Goal: Transaction & Acquisition: Obtain resource

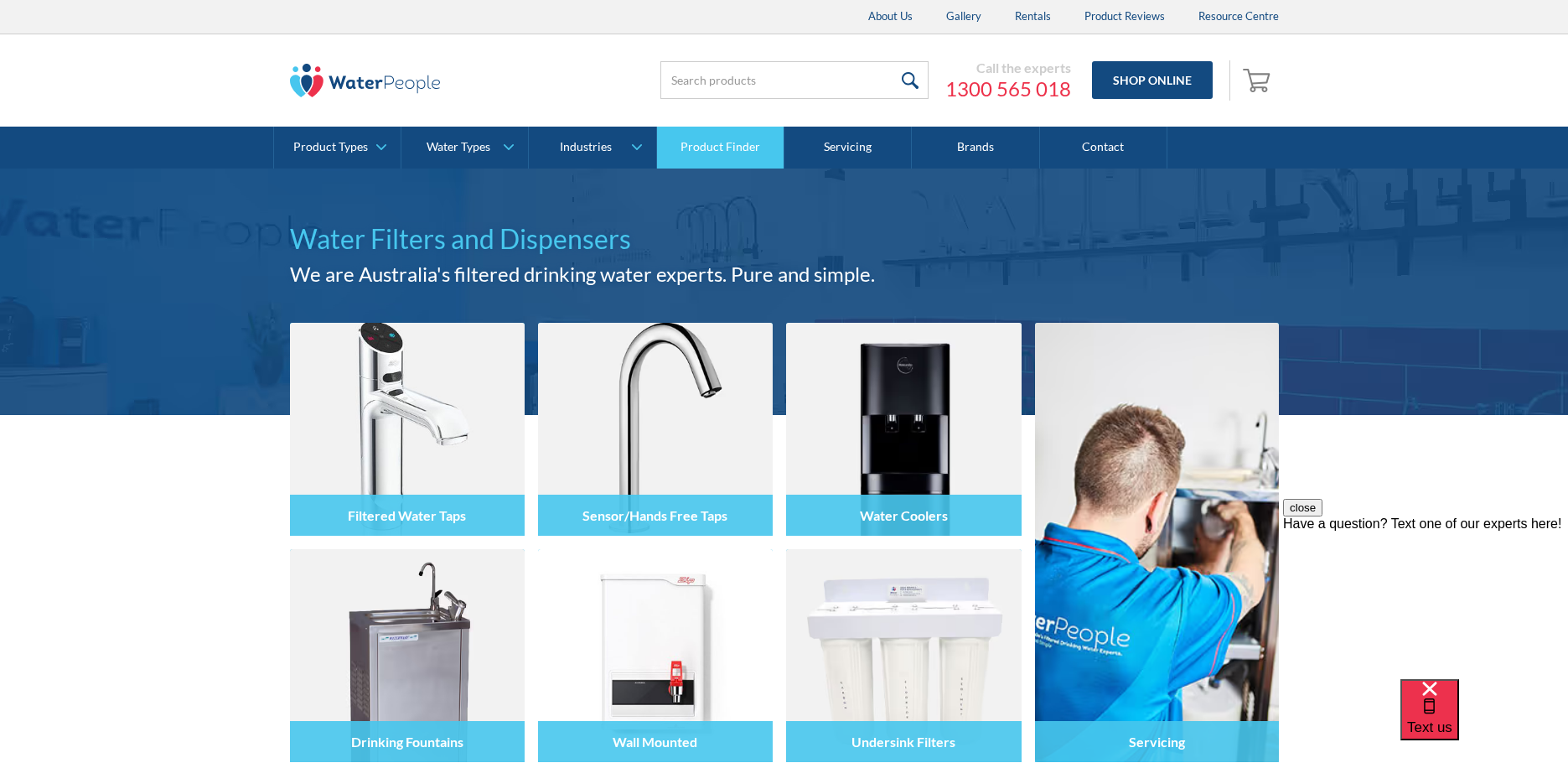
click at [727, 152] on link "Product Finder" at bounding box center [720, 147] width 127 height 42
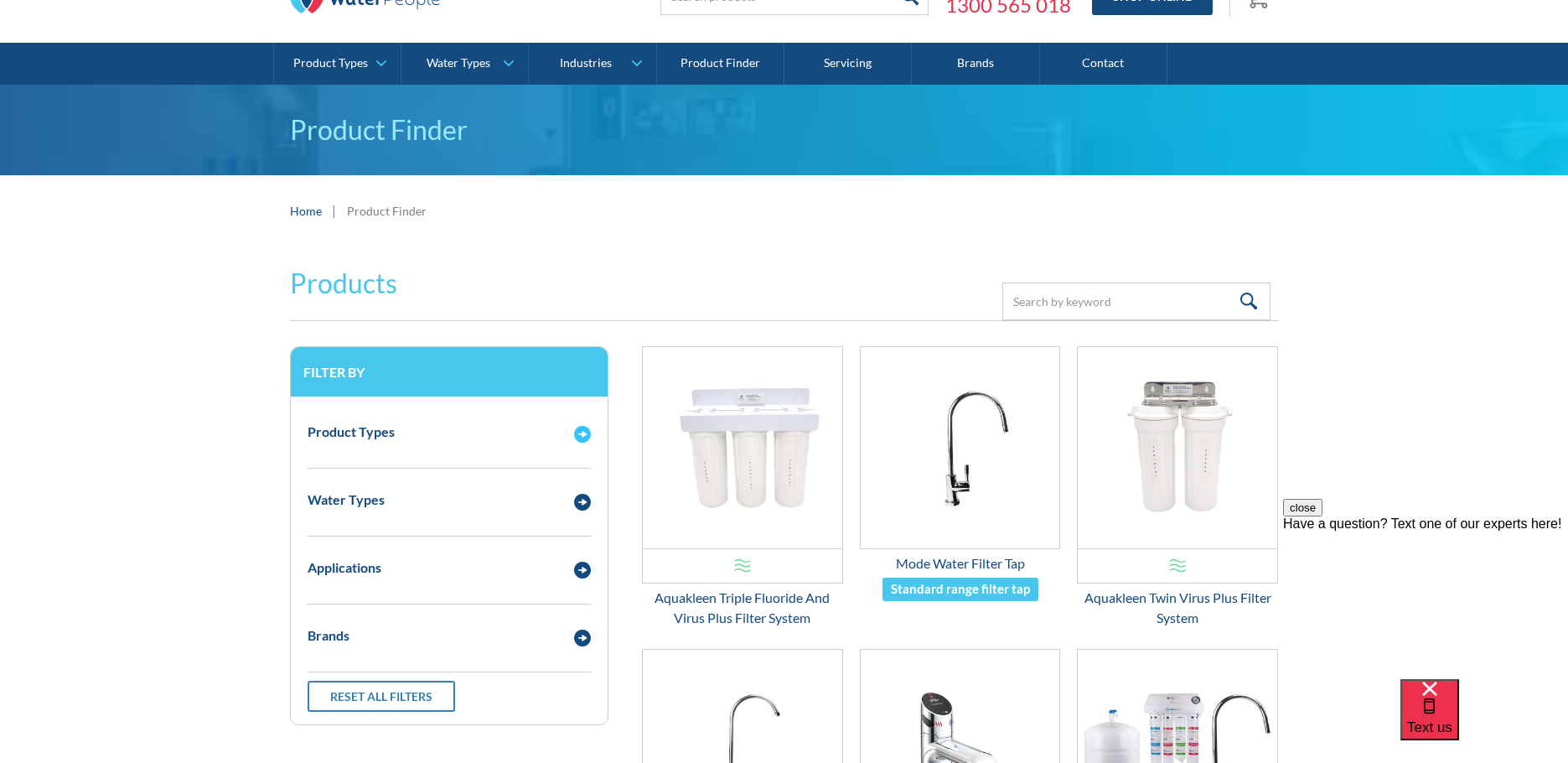
click at [581, 436] on img "Email Form 3" at bounding box center [582, 434] width 16 height 16
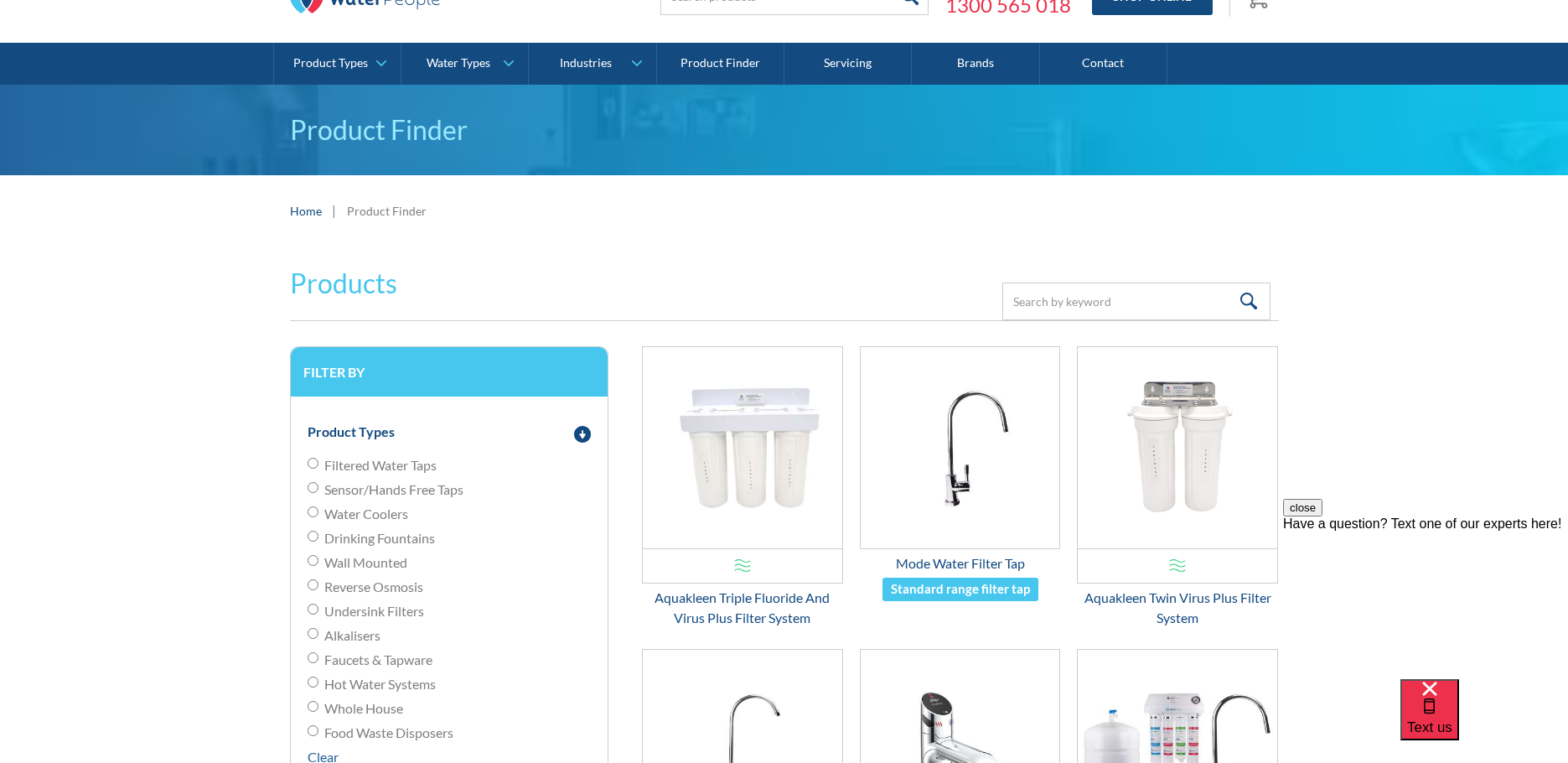
click at [313, 461] on input "Filtered Water Taps" at bounding box center [313, 463] width 11 height 11
radio input "true"
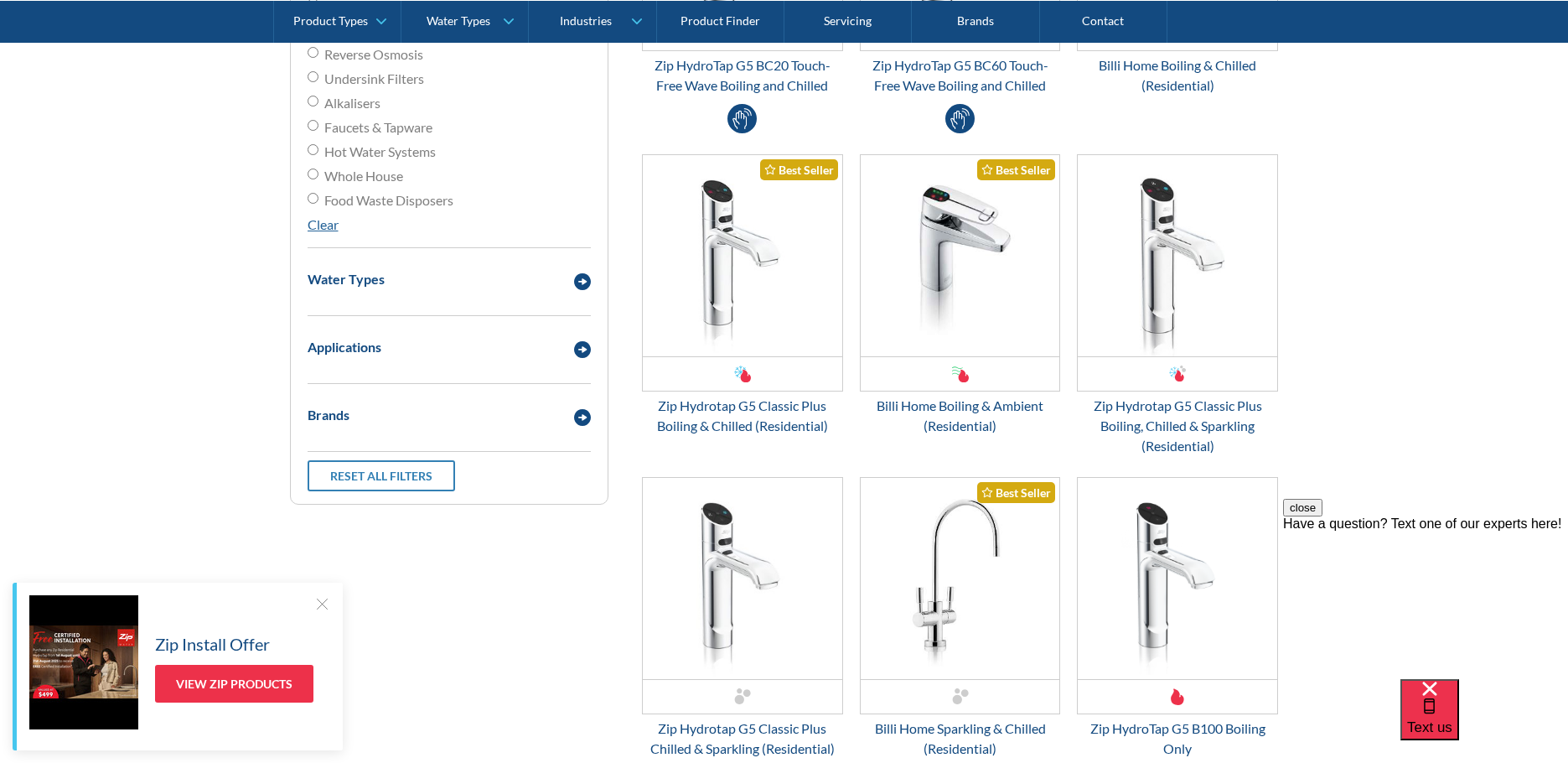
scroll to position [754, 0]
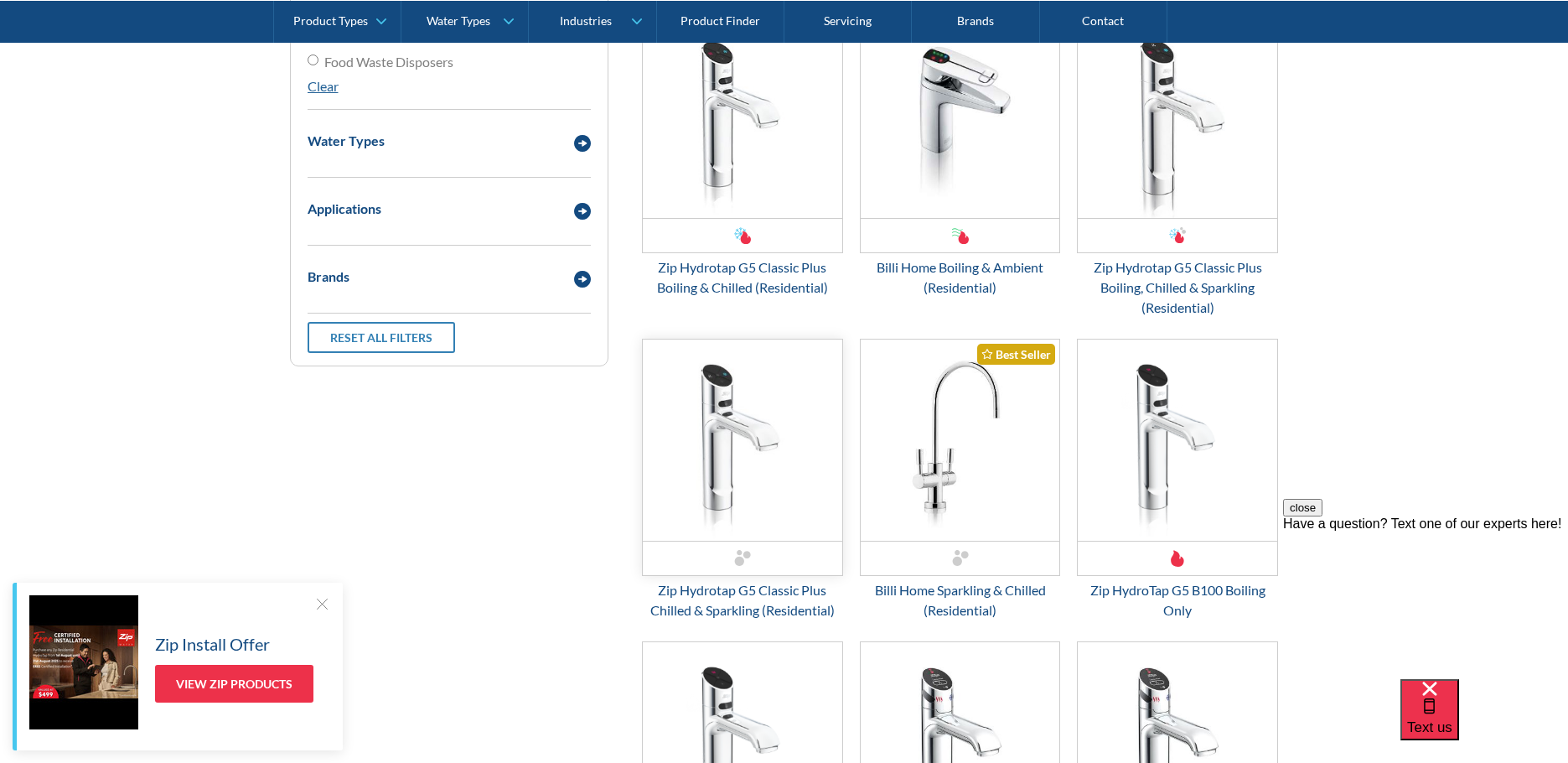
click at [720, 408] on img "Email Form 3" at bounding box center [742, 440] width 199 height 201
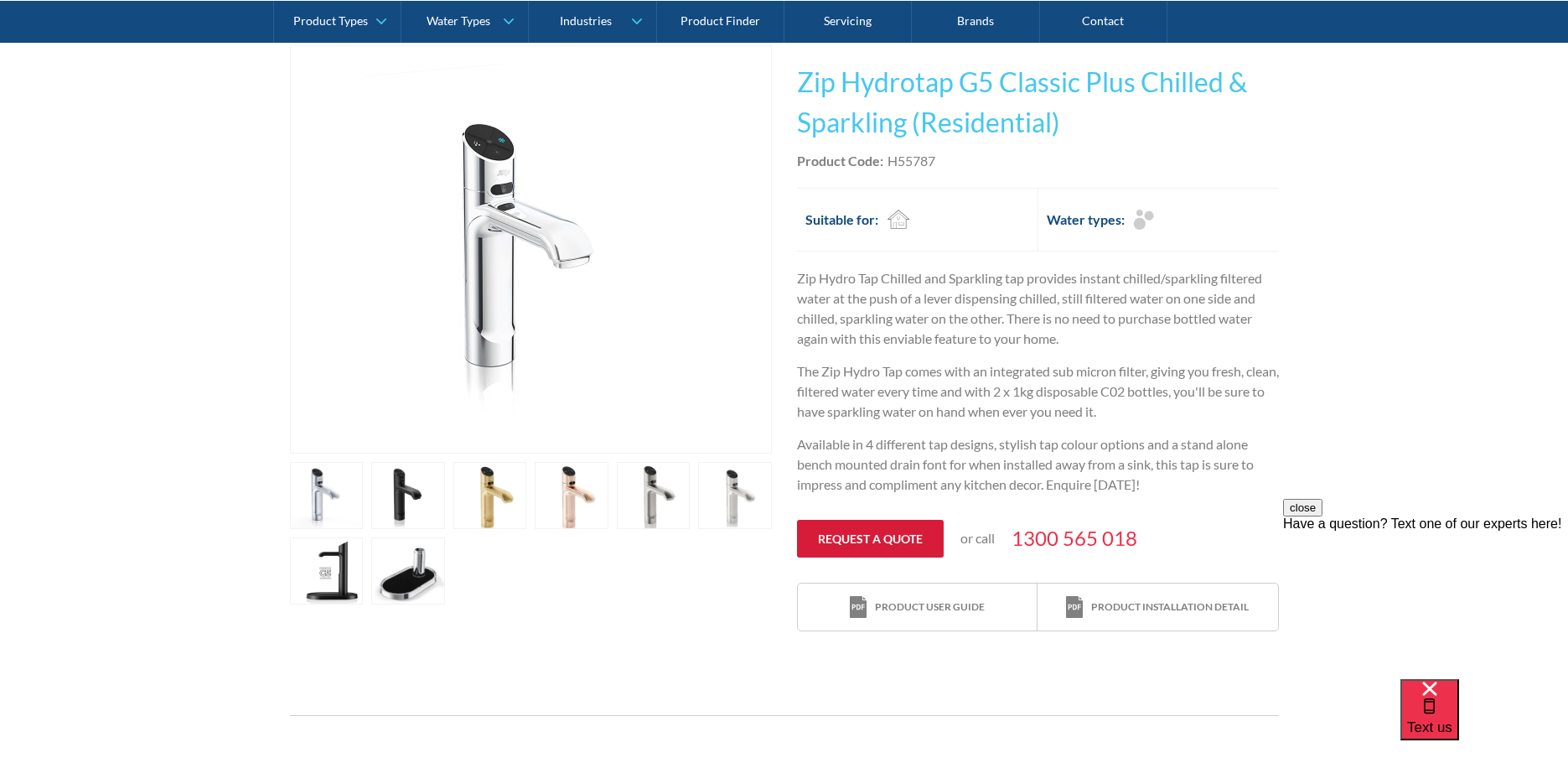
click at [856, 535] on link "Request a quote" at bounding box center [870, 538] width 146 height 37
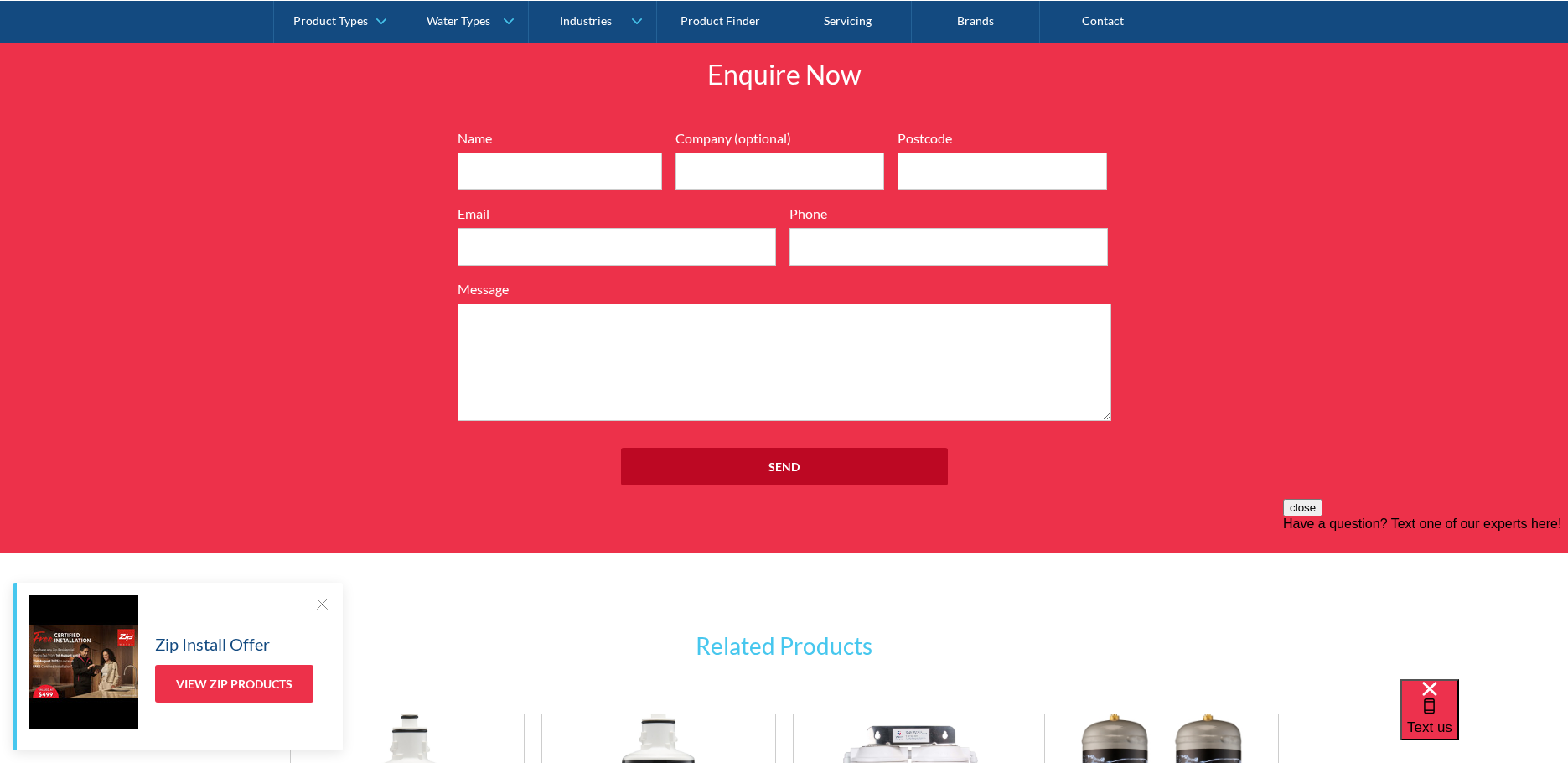
scroll to position [1959, 0]
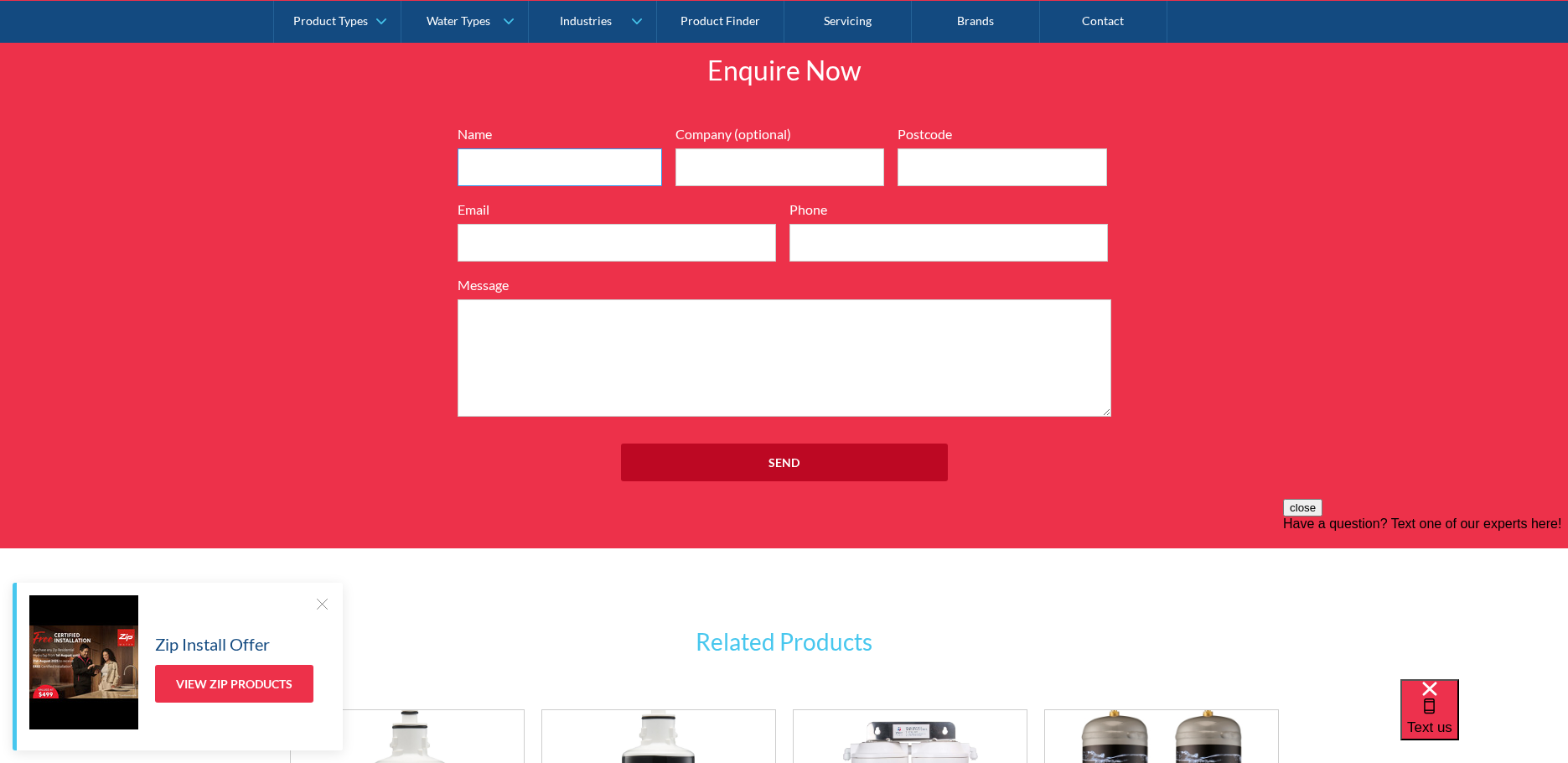
click at [561, 169] on input "Name" at bounding box center [560, 166] width 205 height 37
type input "JEAN SUMMERS"
type input "Clean Cruising"
type input "4000"
type input "jean@cleancruising.com.au"
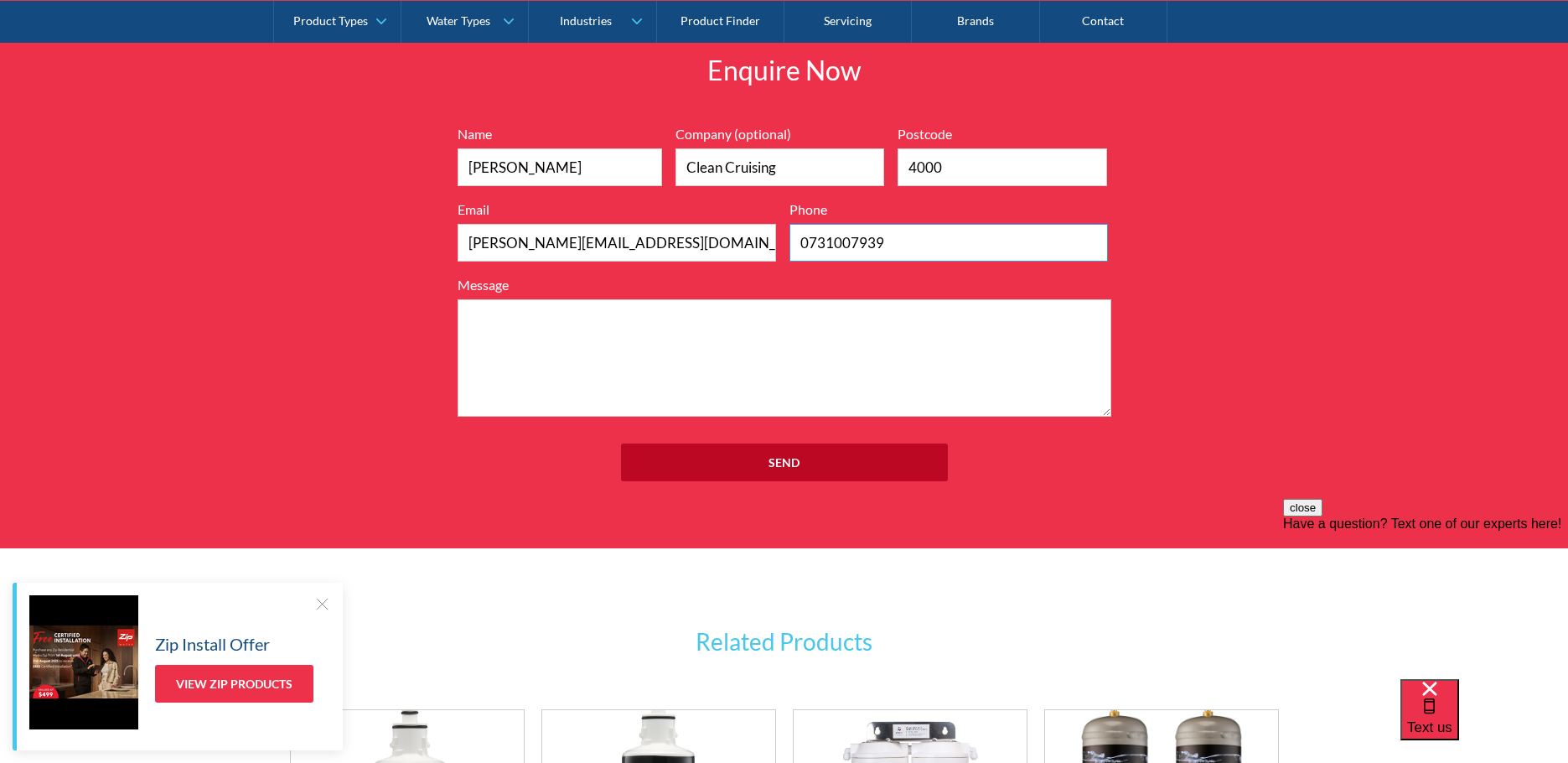
drag, startPoint x: 831, startPoint y: 248, endPoint x: 764, endPoint y: 236, distance: 68.1
click at [710, 244] on div "Name JEAN SUMMERS Company (optional) Clean Cruising Postcode 4000 Email jean@cl…" at bounding box center [785, 270] width 671 height 292
type input "0403050251"
click at [717, 320] on textarea "Message" at bounding box center [784, 357] width 653 height 117
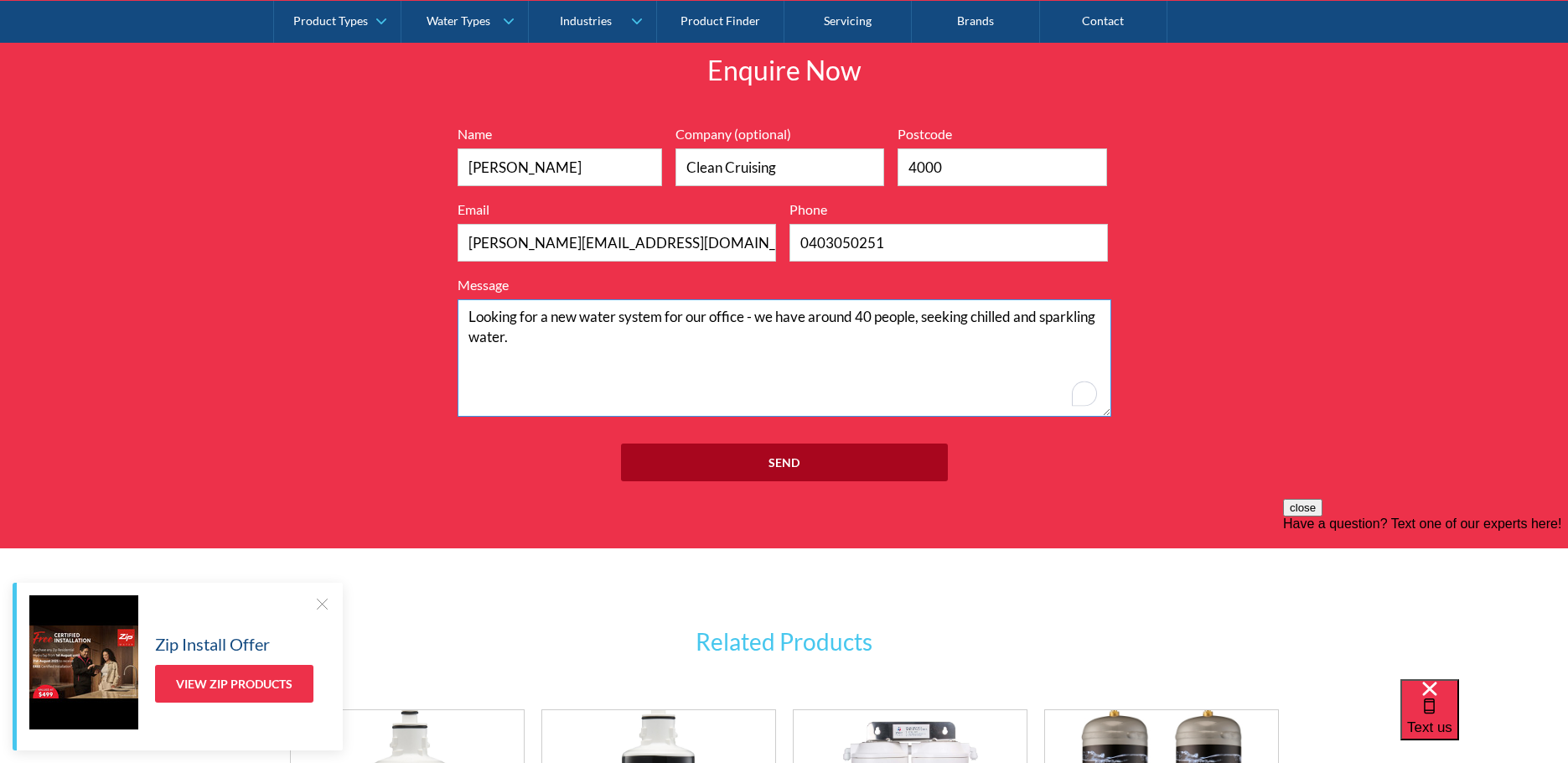
type textarea "Looking for a new water system for our office - we have around 40 people, seeki…"
click at [800, 465] on input "Send" at bounding box center [785, 461] width 327 height 37
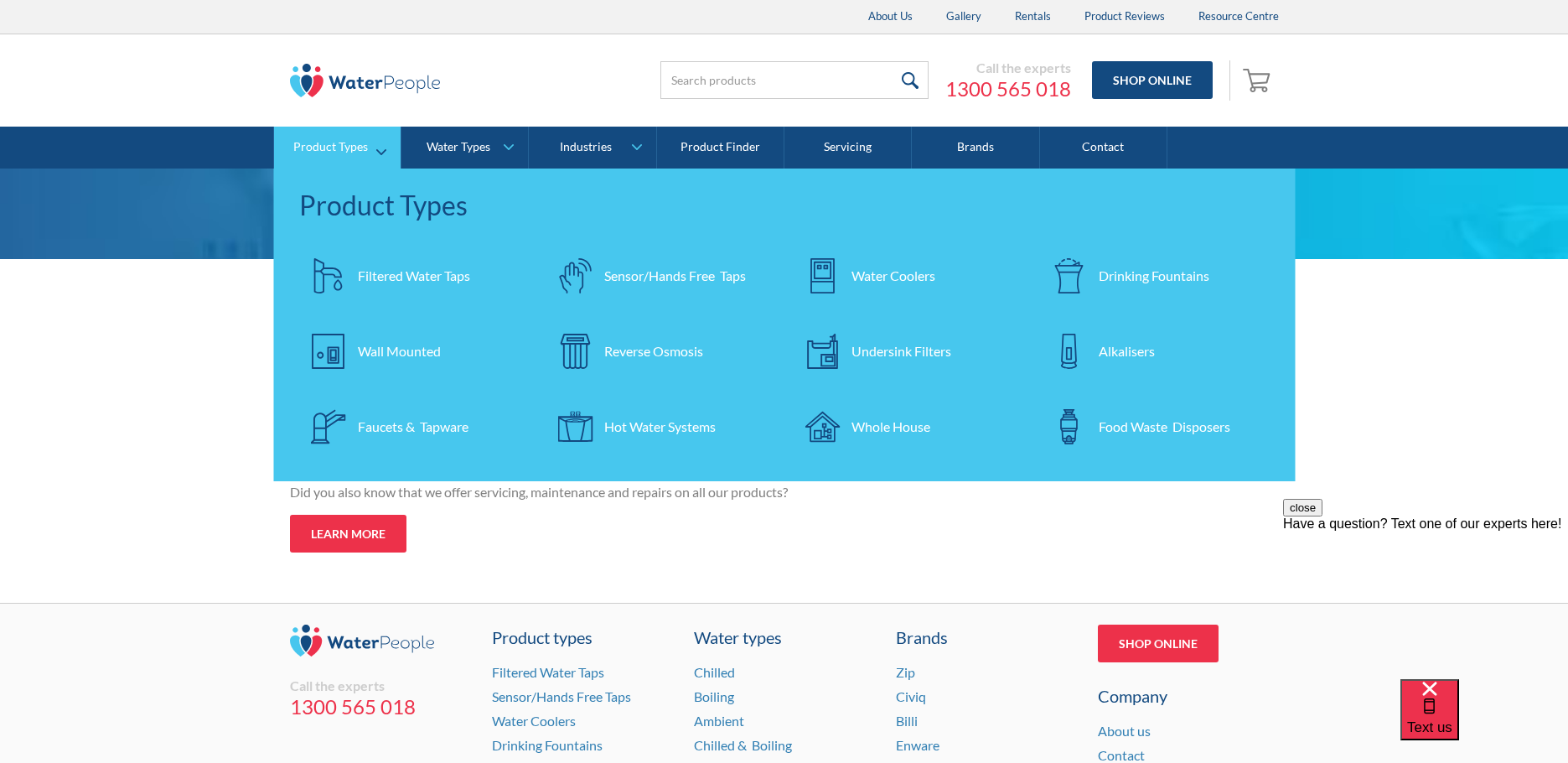
click at [390, 278] on div "Filtered Water Taps" at bounding box center [414, 276] width 112 height 20
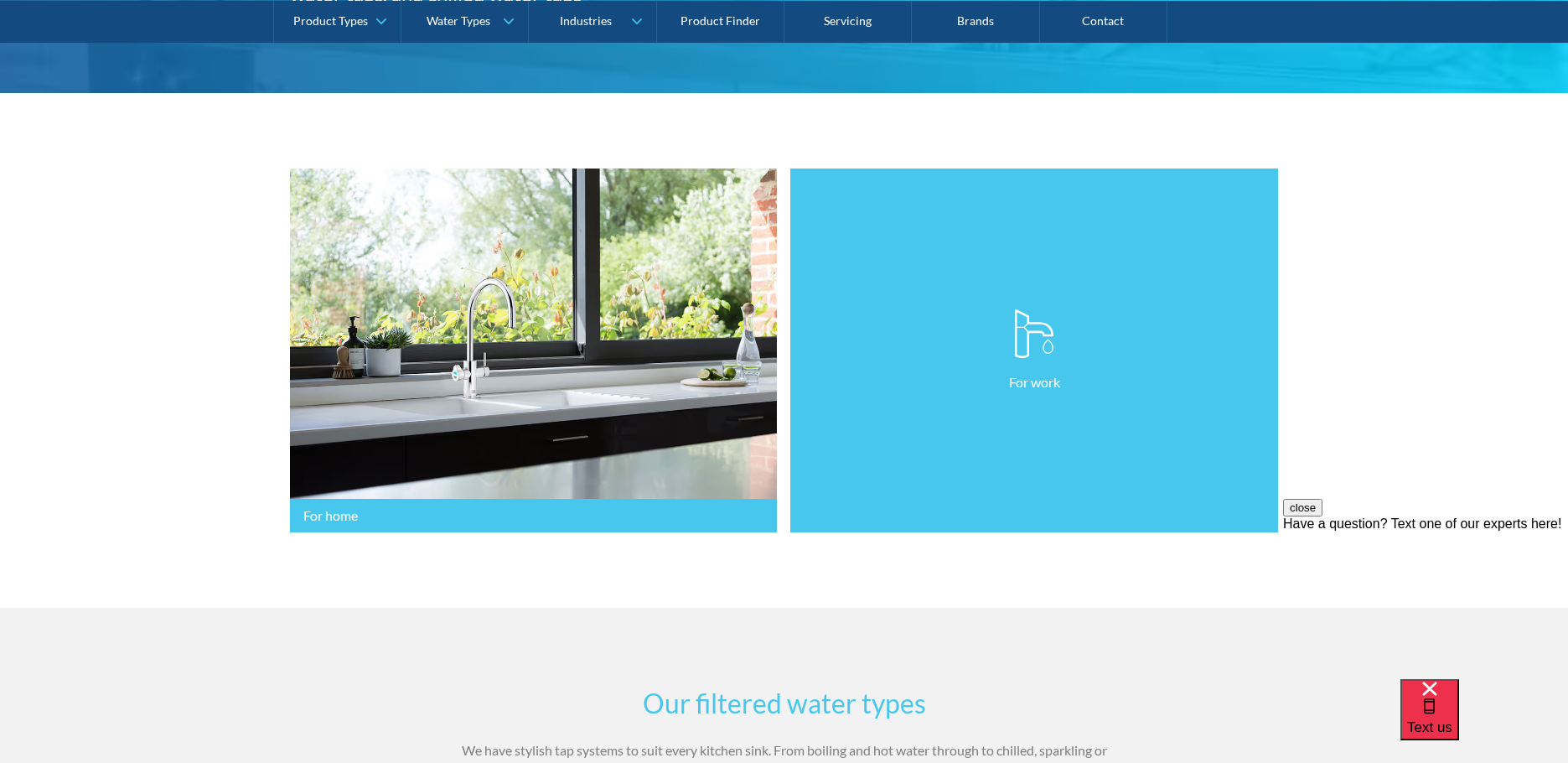
click at [826, 516] on link "For work" at bounding box center [1034, 350] width 488 height 365
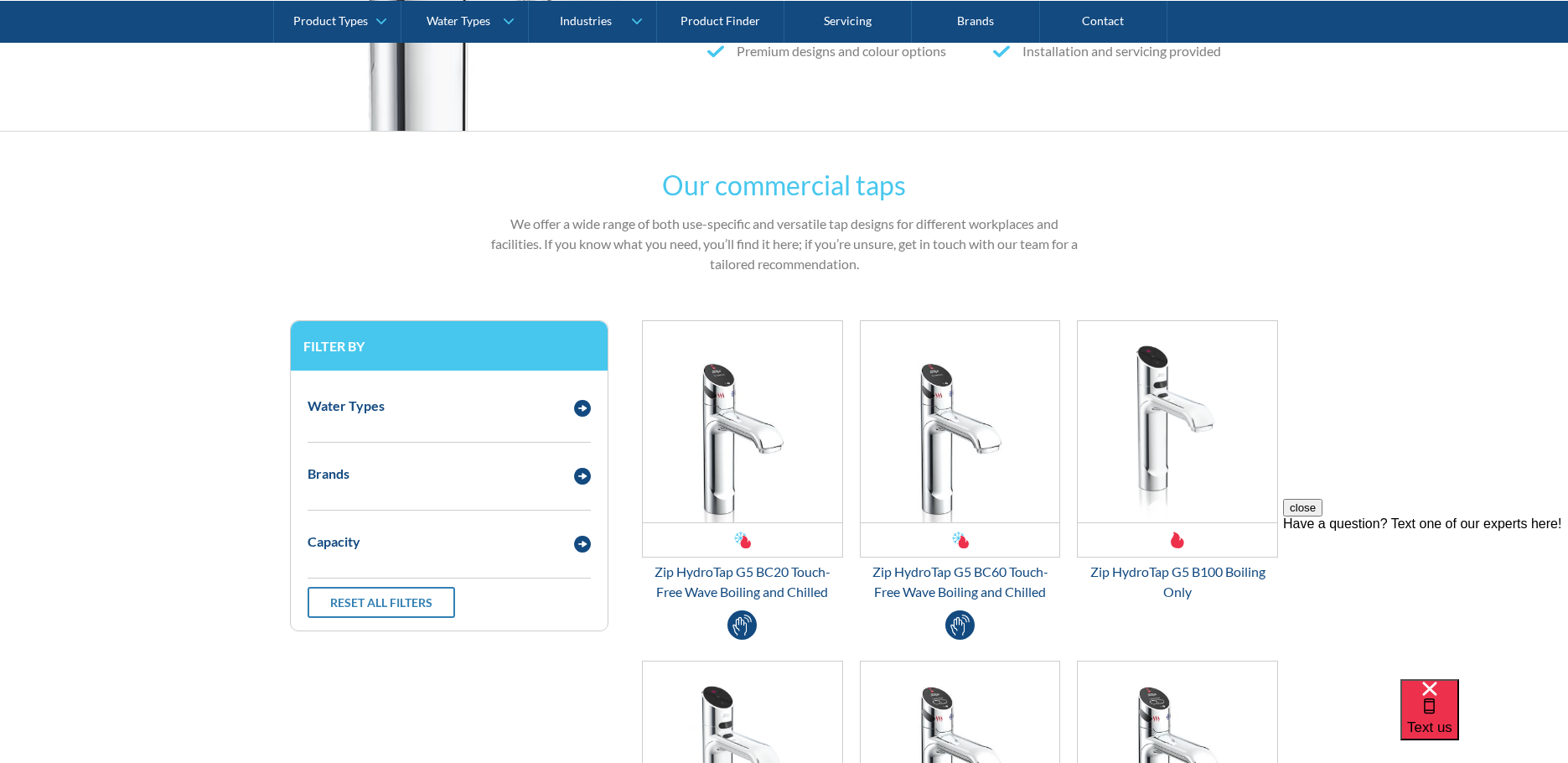
scroll to position [671, 0]
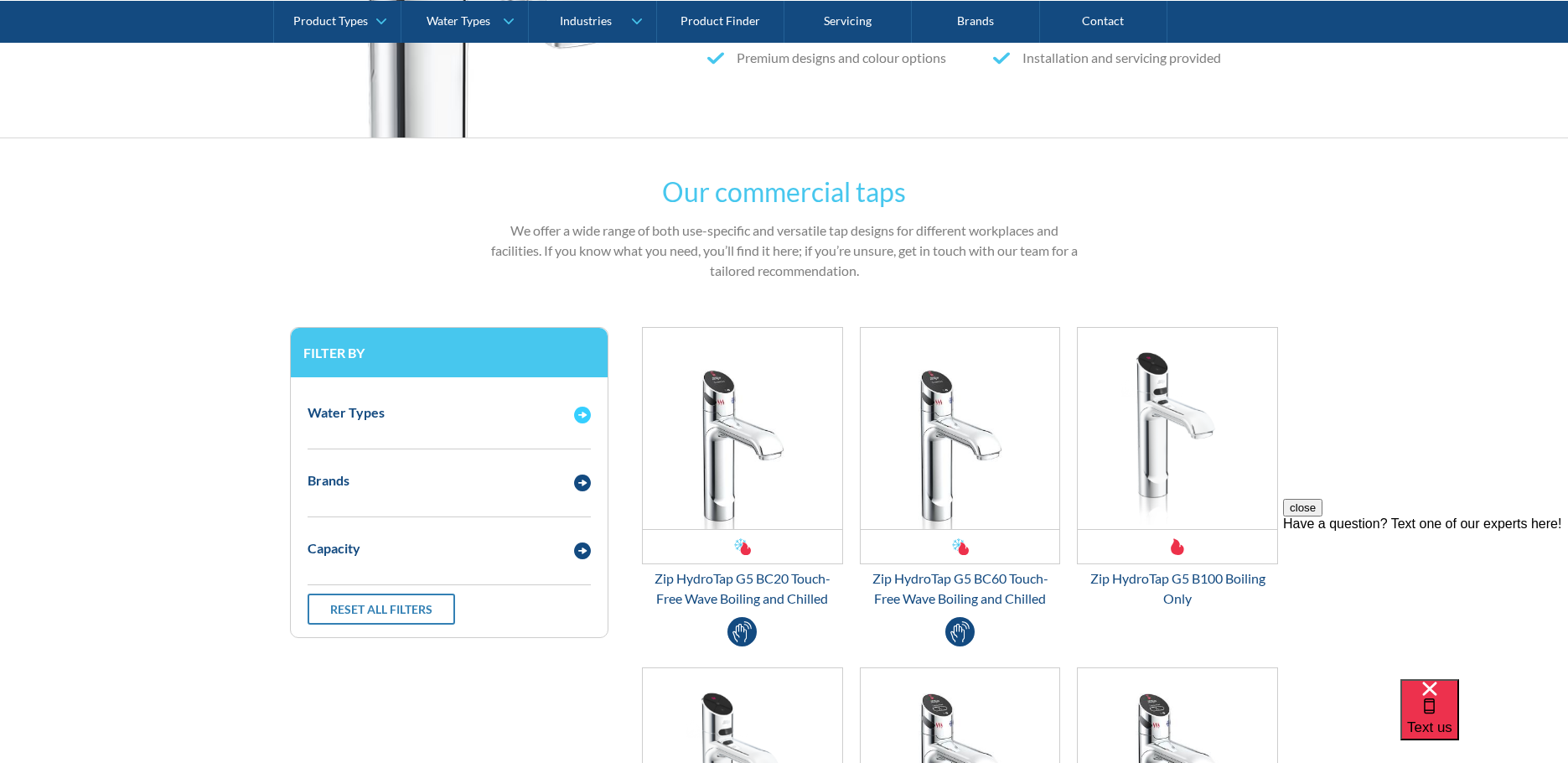
click at [582, 414] on img "Email Form 3" at bounding box center [582, 415] width 16 height 16
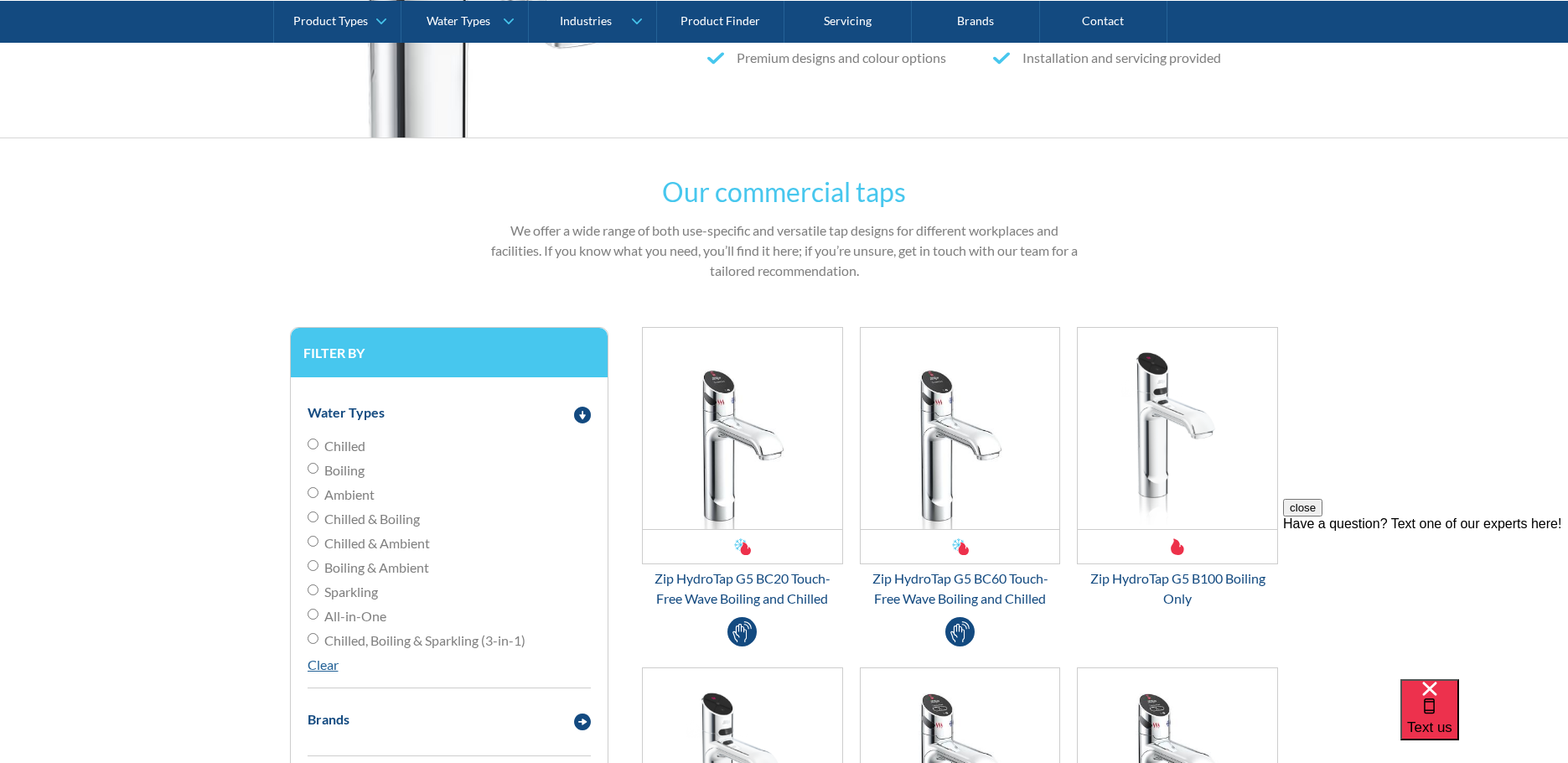
click at [313, 446] on input "Chilled" at bounding box center [313, 444] width 11 height 11
radio input "true"
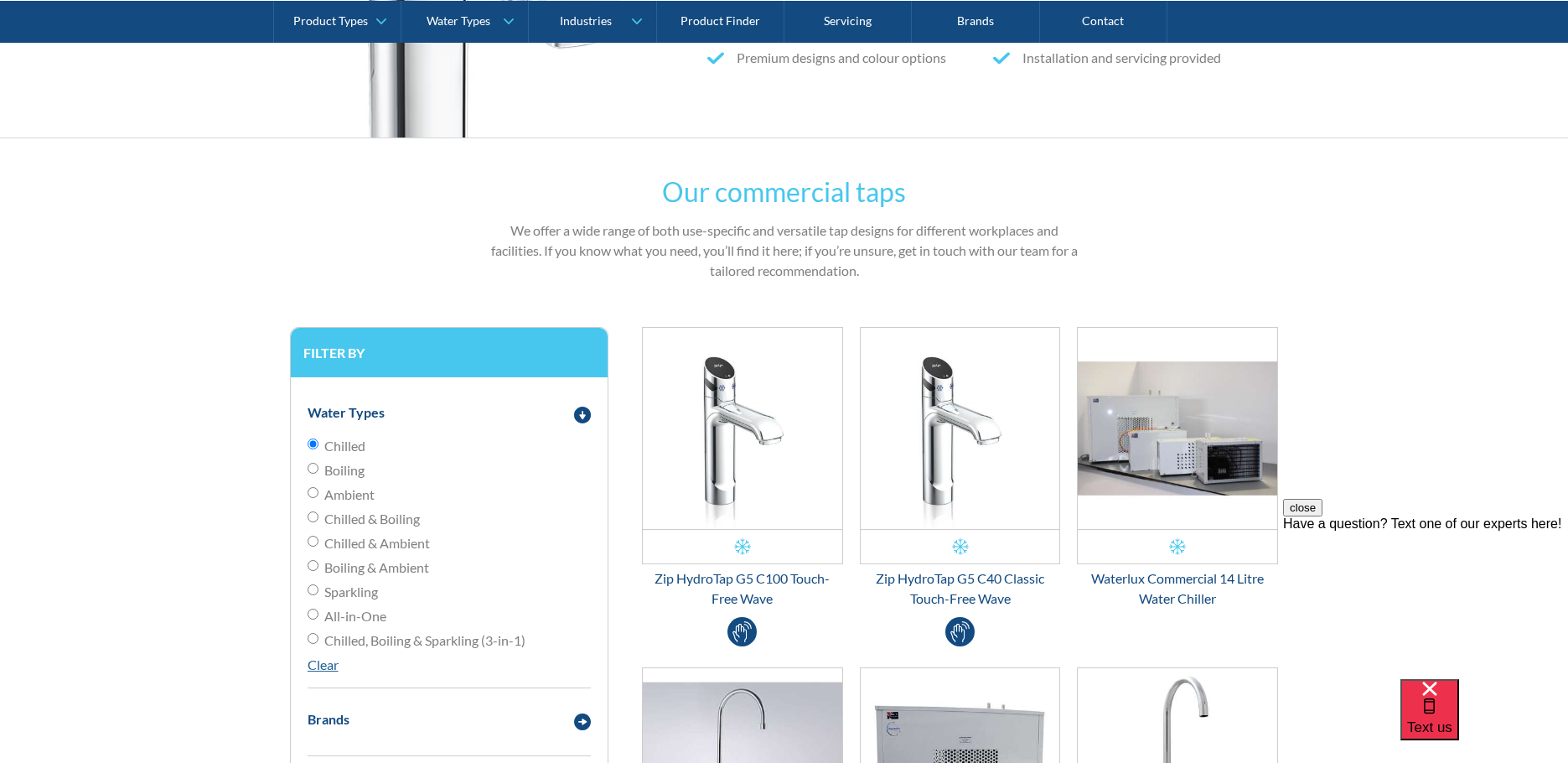
click at [310, 440] on input "Chilled" at bounding box center [313, 444] width 11 height 11
click at [316, 591] on input "Sparkling" at bounding box center [313, 589] width 11 height 11
radio input "true"
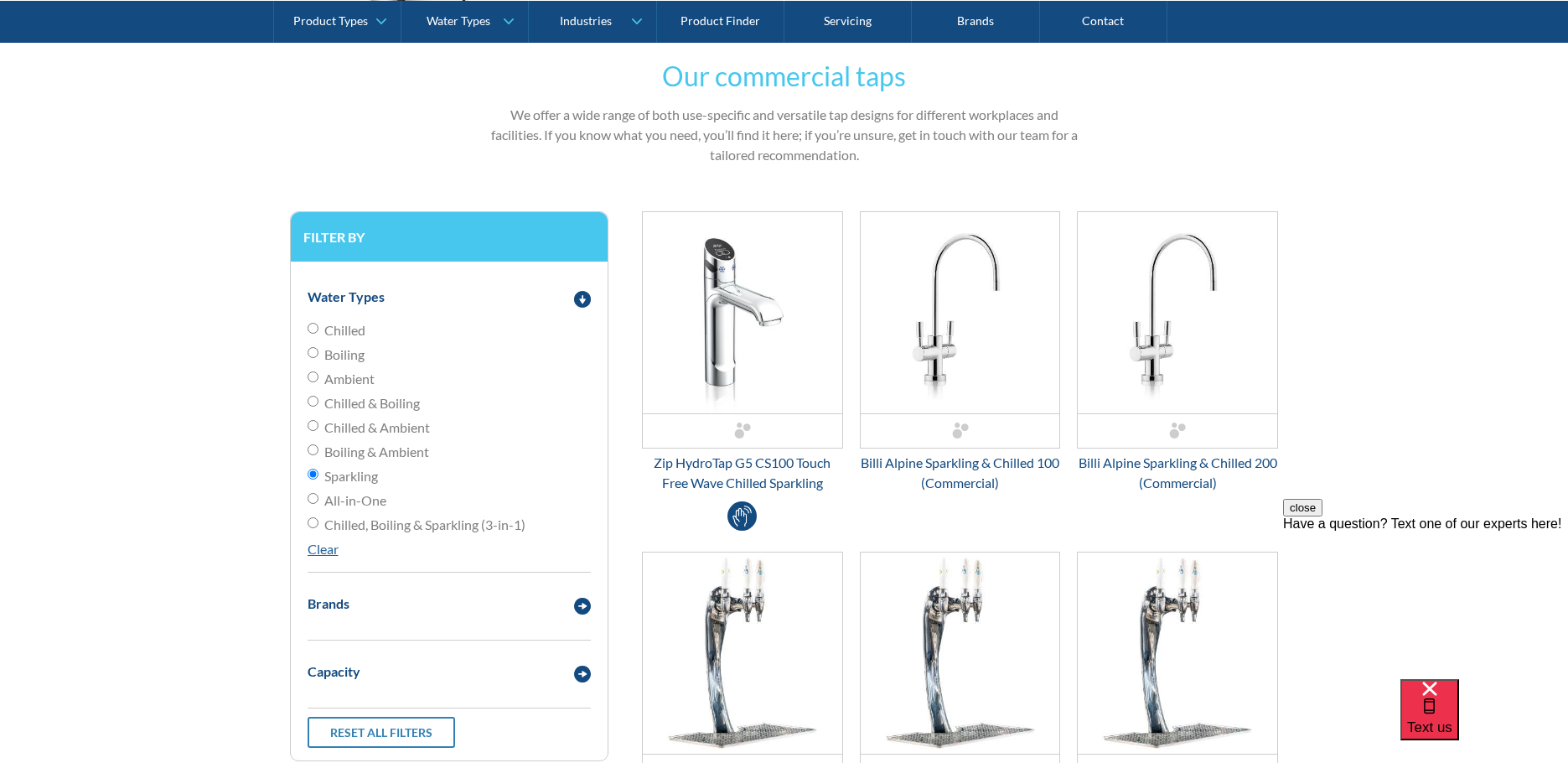
scroll to position [671, 0]
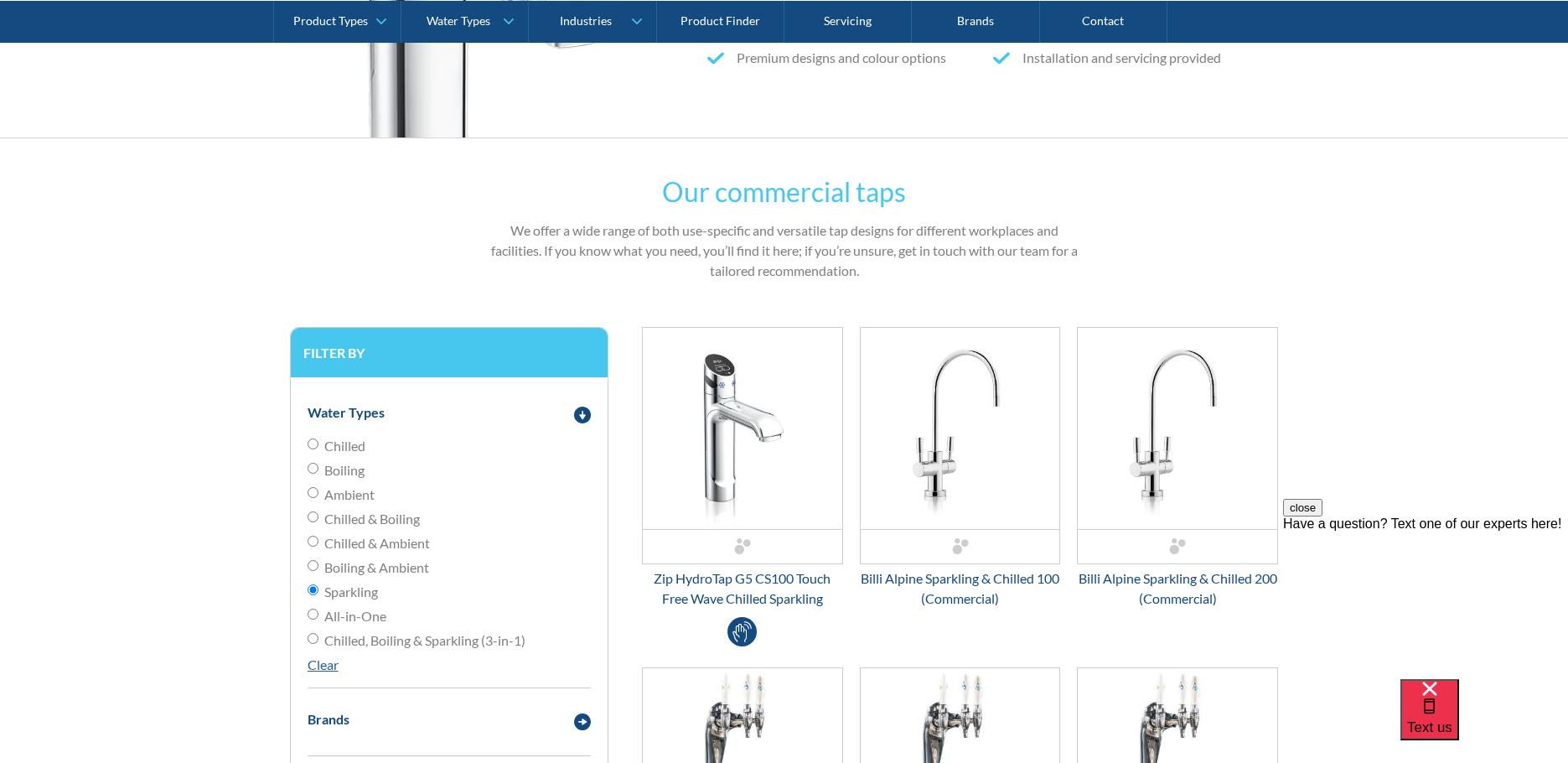
click at [1322, 516] on button "close" at bounding box center [1302, 507] width 39 height 17
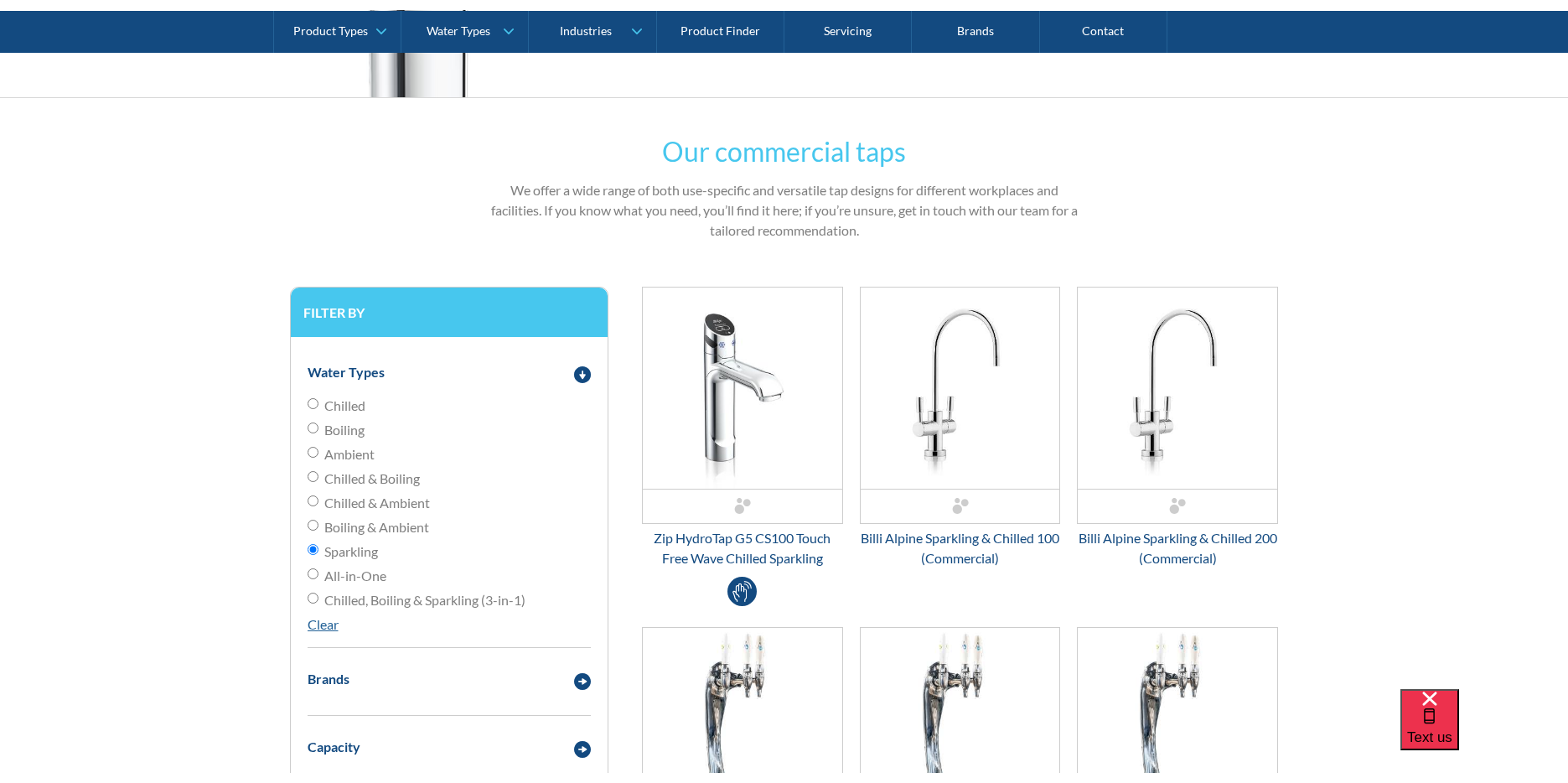
scroll to position [922, 0]
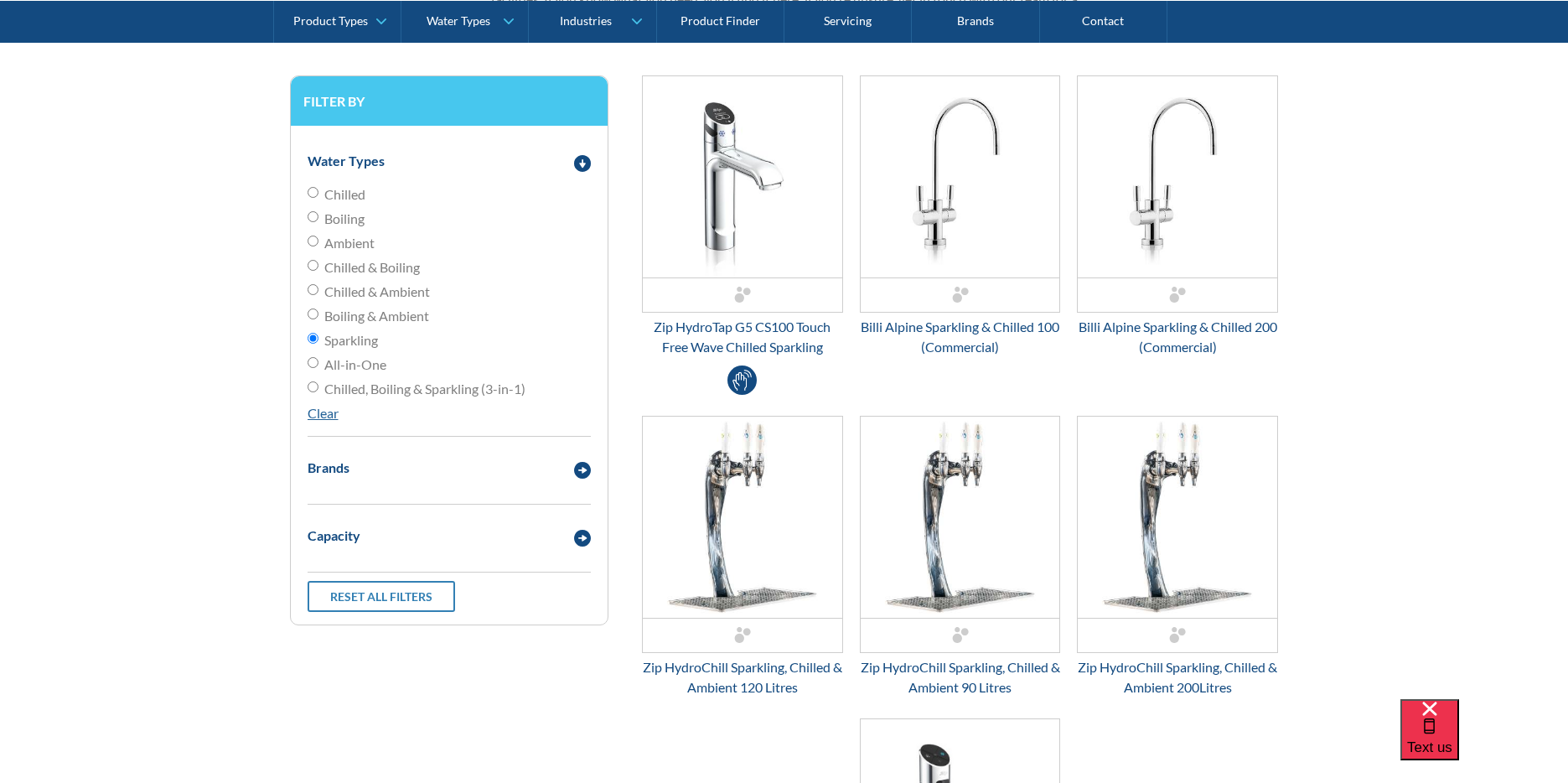
click at [312, 386] on input "Chilled, Boiling & Sparkling (3-in-1)" at bounding box center [313, 386] width 11 height 11
radio input "true"
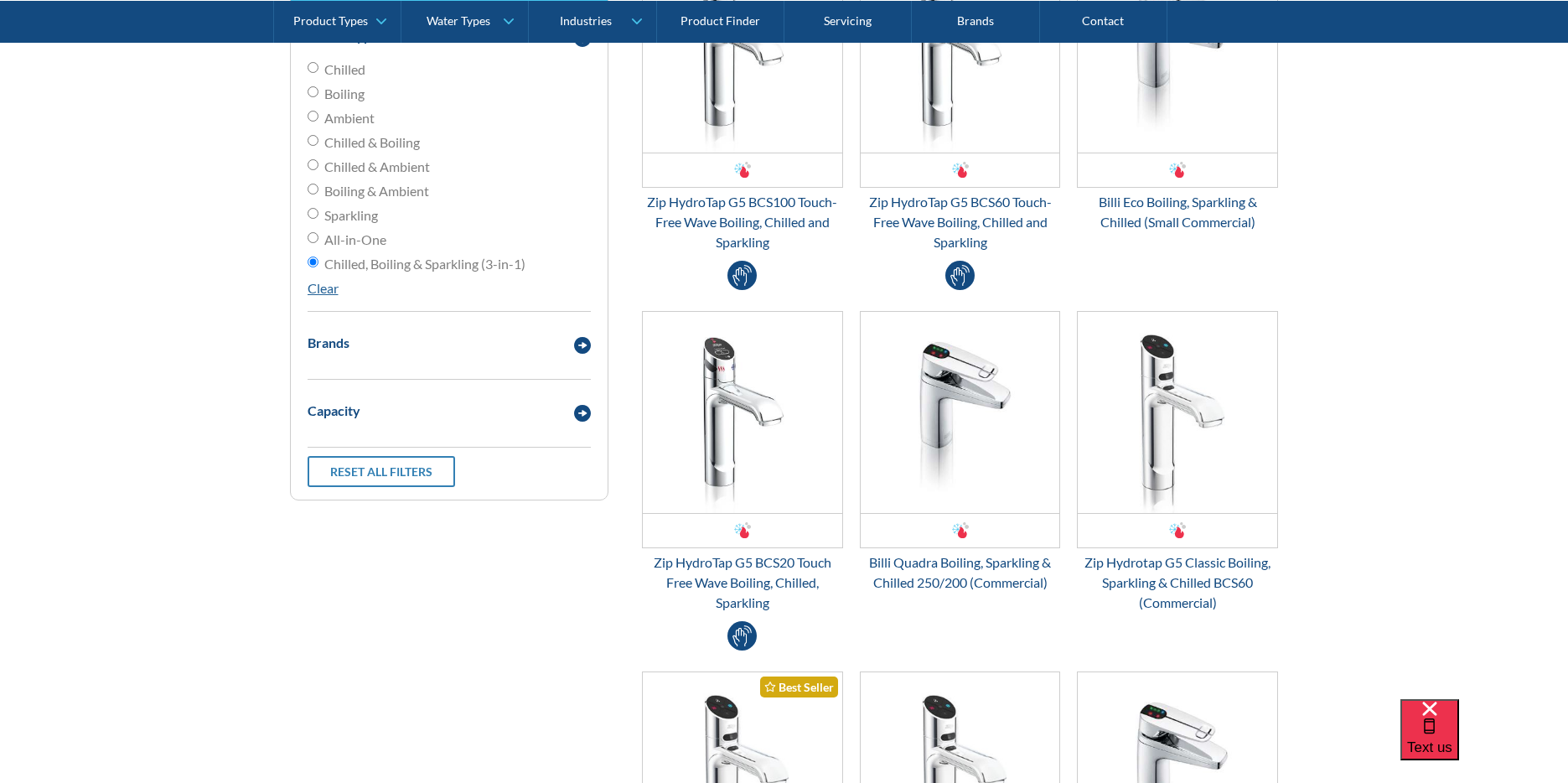
scroll to position [922, 0]
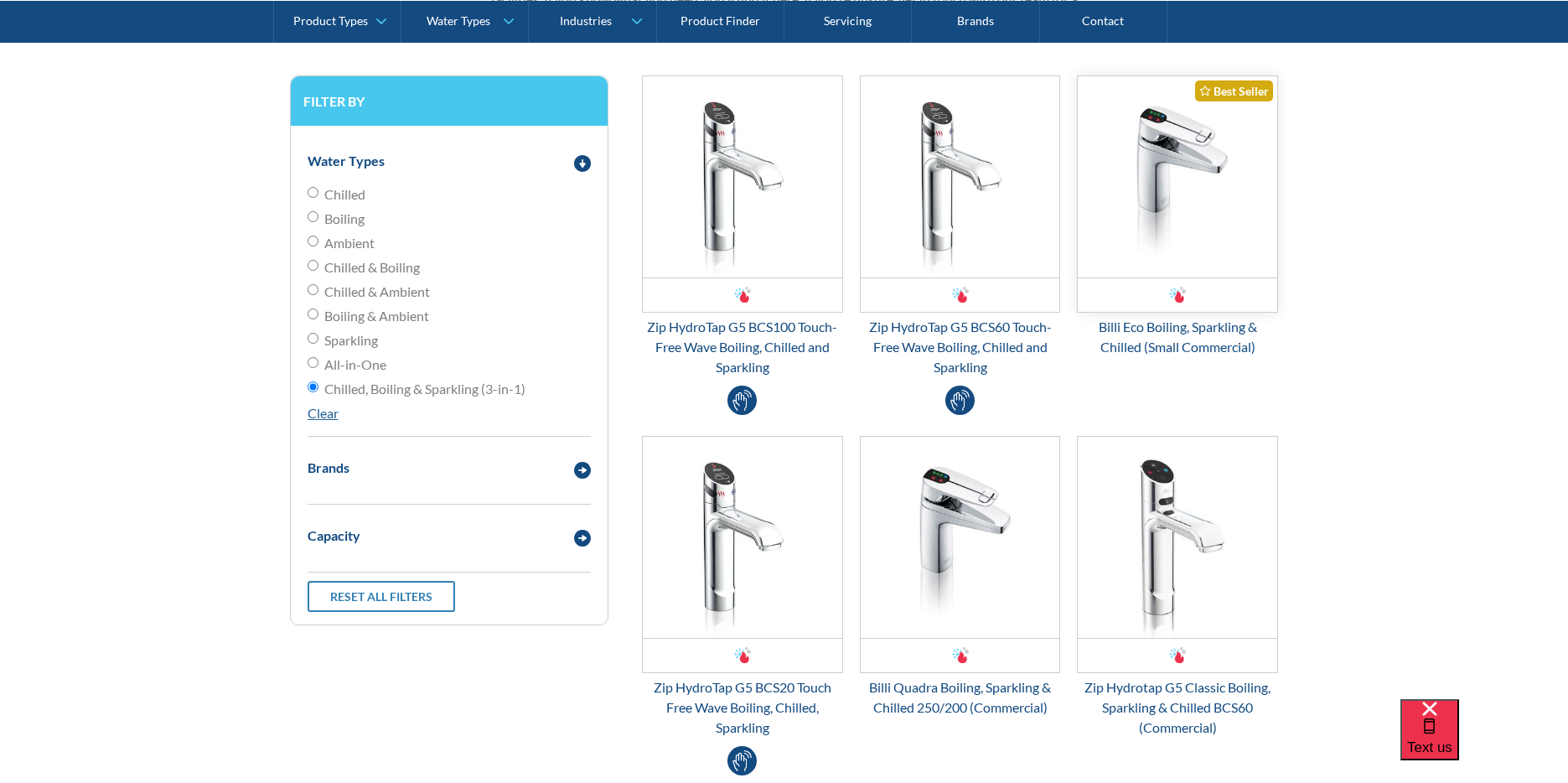
click at [1162, 186] on img "Email Form 3" at bounding box center [1177, 176] width 199 height 201
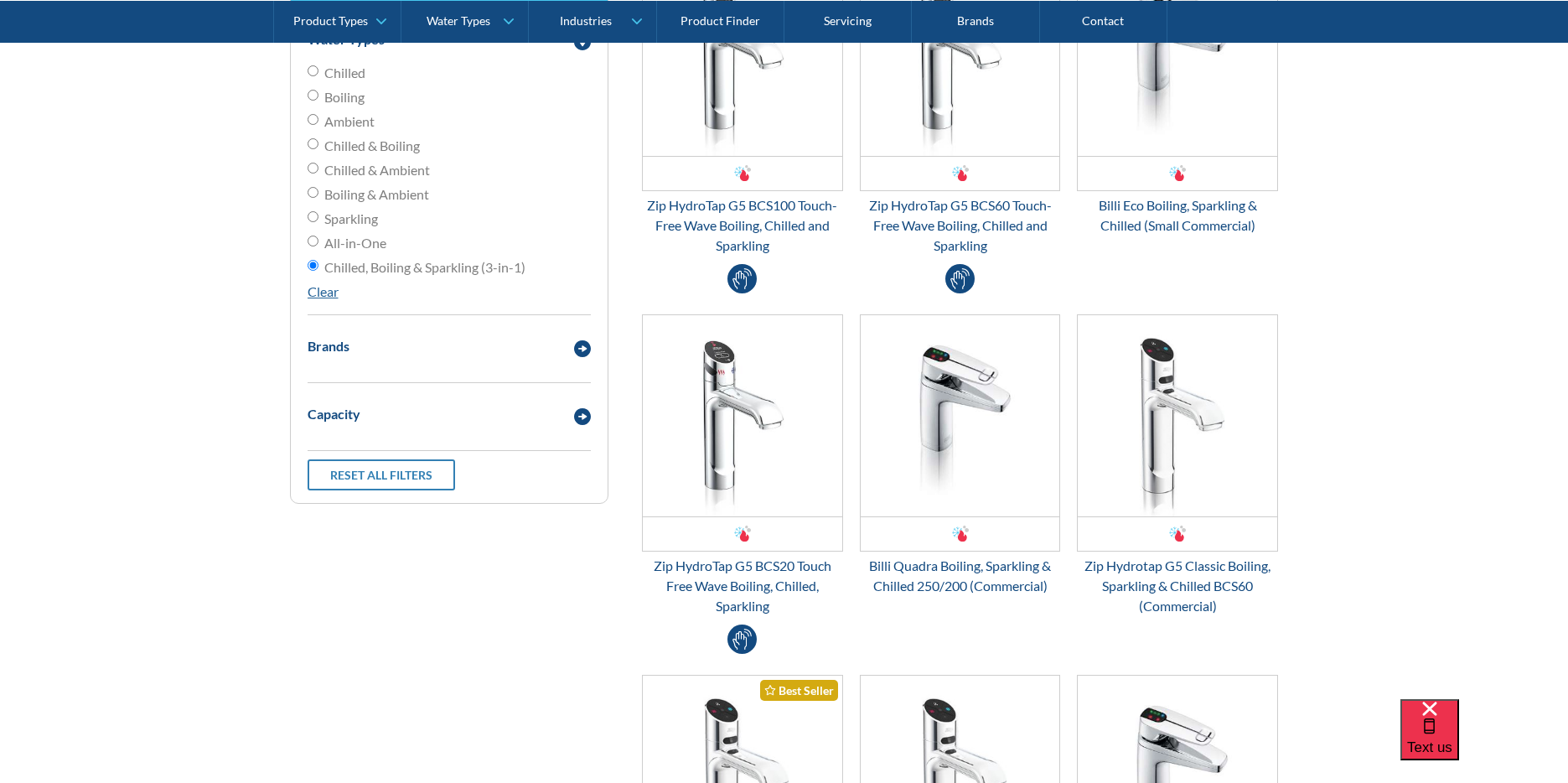
scroll to position [1089, 0]
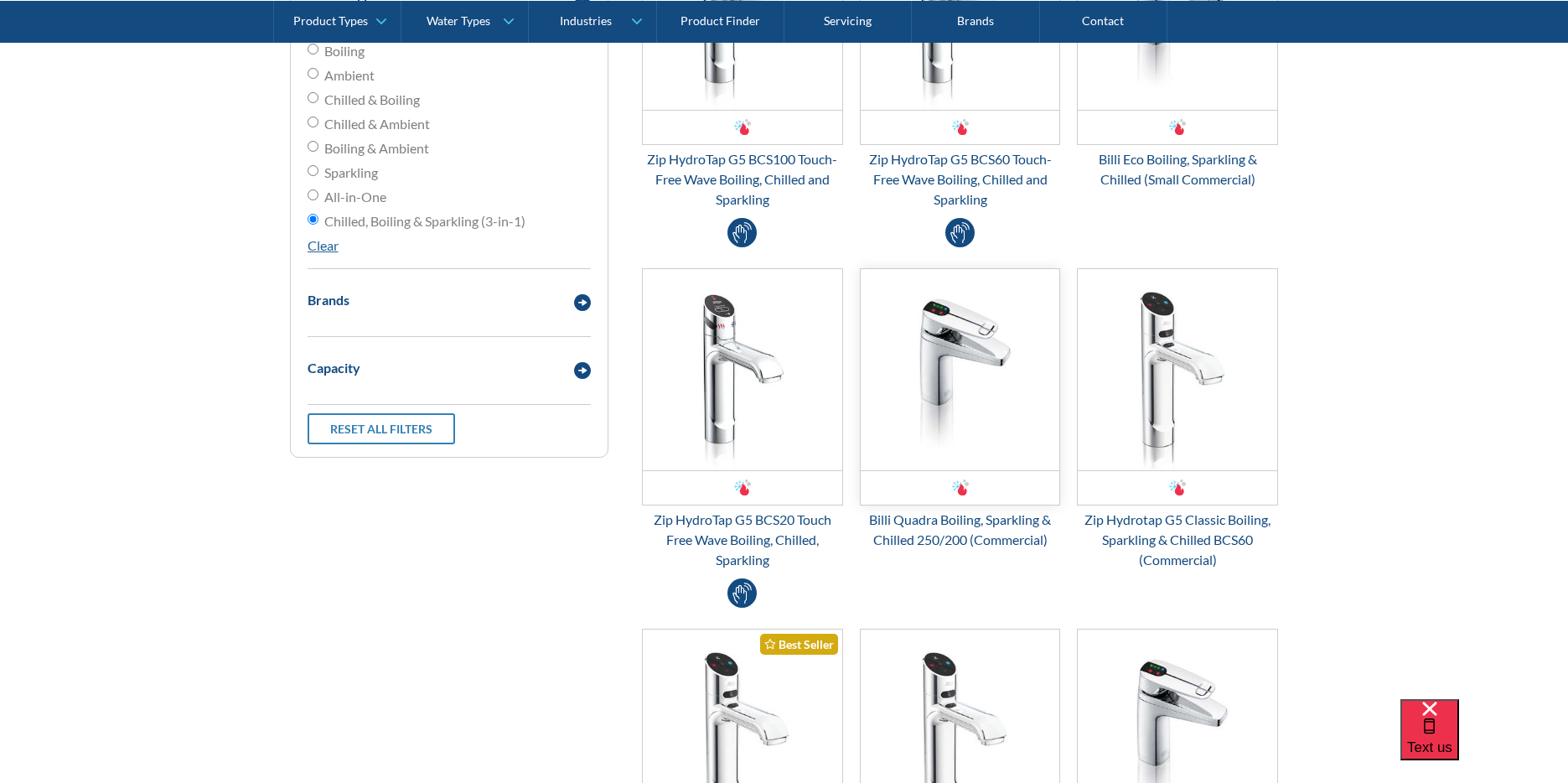
click at [966, 340] on img "Email Form 3" at bounding box center [960, 369] width 199 height 201
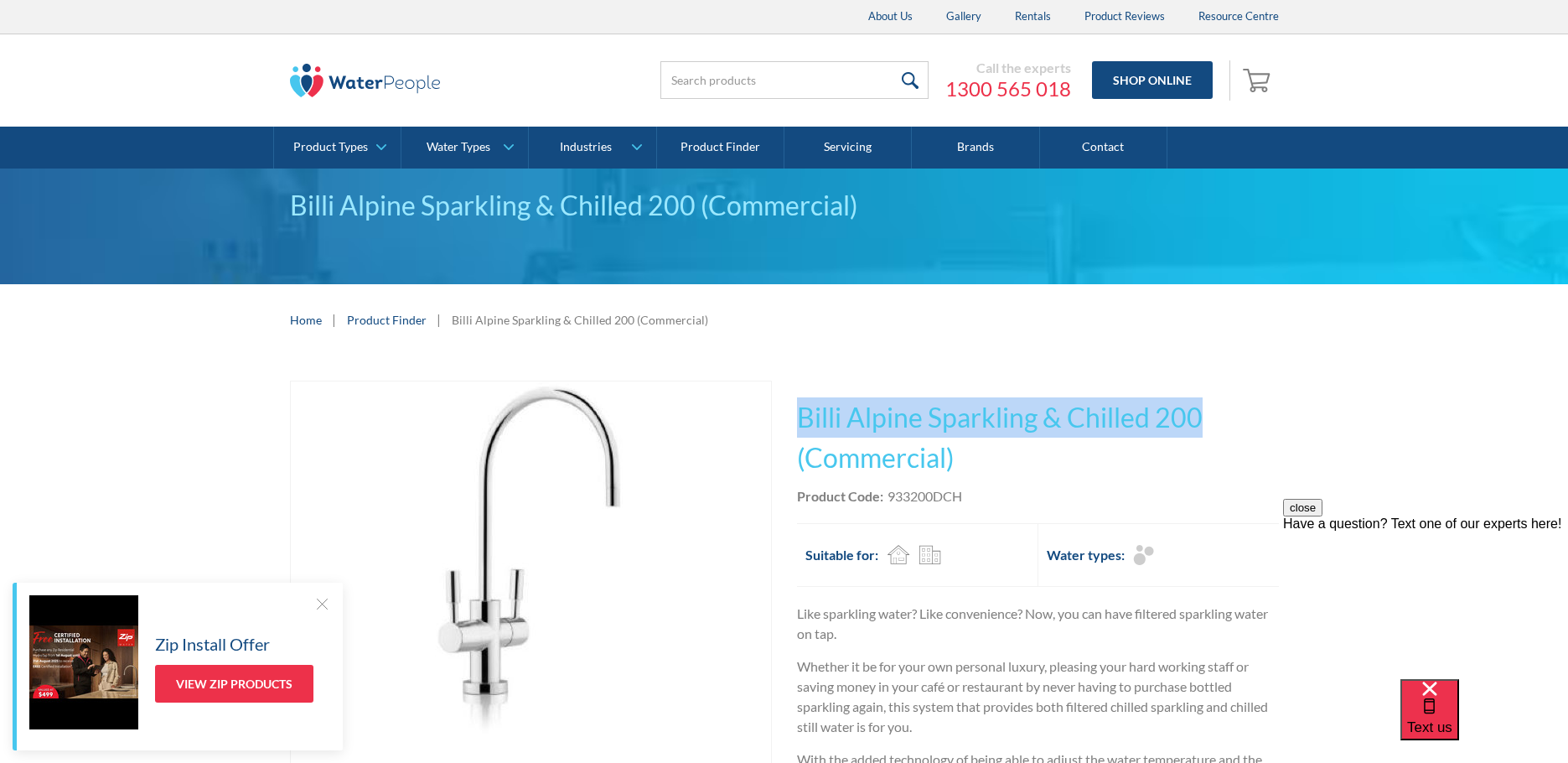
drag, startPoint x: 1205, startPoint y: 417, endPoint x: 796, endPoint y: 409, distance: 409.1
click at [797, 409] on h1 "Billi Alpine Sparkling & Chilled 200 (Commercial)" at bounding box center [1037, 438] width 482 height 80
copy h1 "Billi Alpine Sparkling & Chilled 200"
click at [1496, 389] on div "Play video Fits Most Brands Best Seller No items found. This tap design is incl…" at bounding box center [784, 673] width 1568 height 637
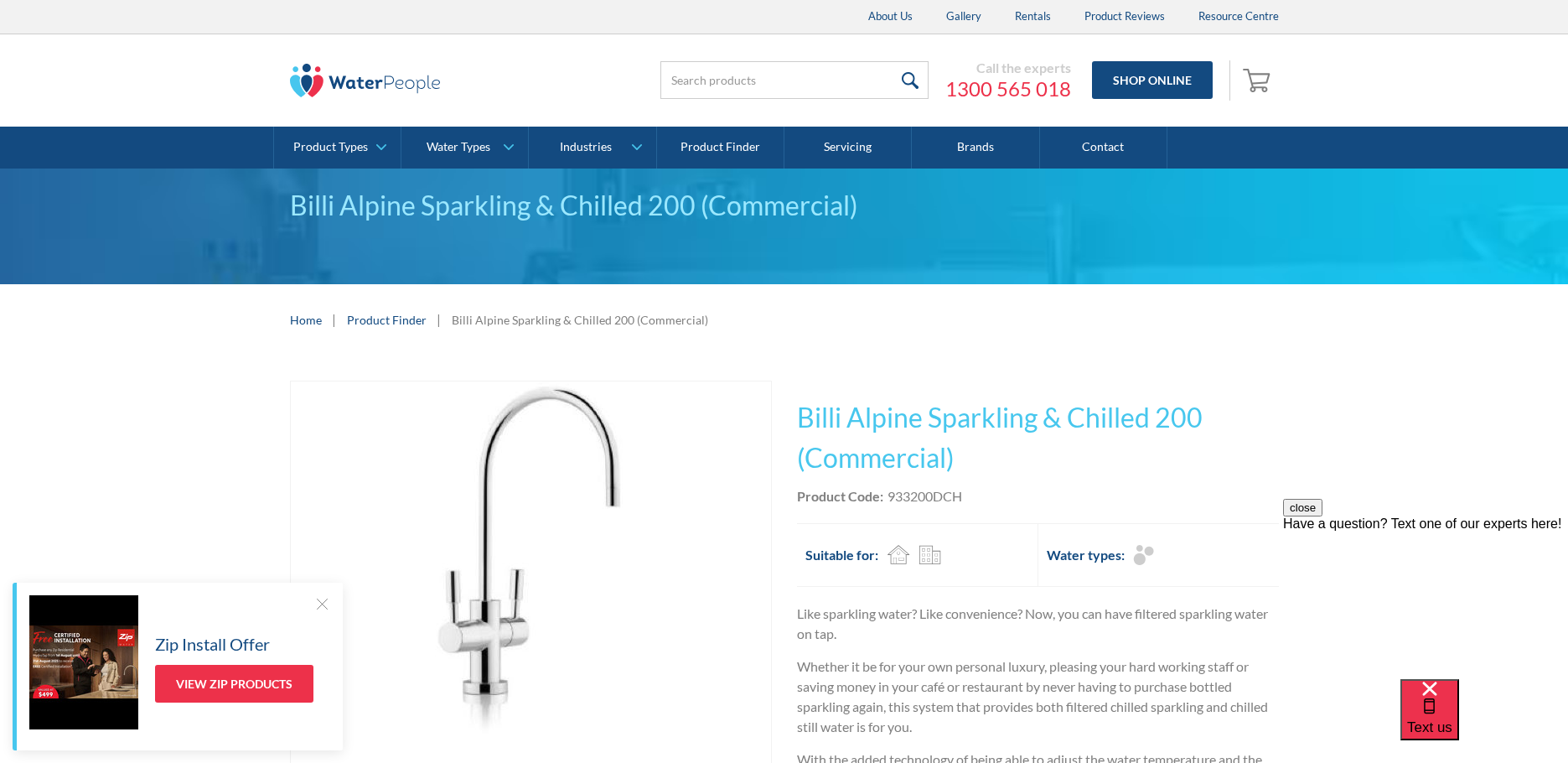
click at [1322, 516] on button "close" at bounding box center [1302, 507] width 39 height 17
click at [323, 605] on div at bounding box center [322, 603] width 16 height 16
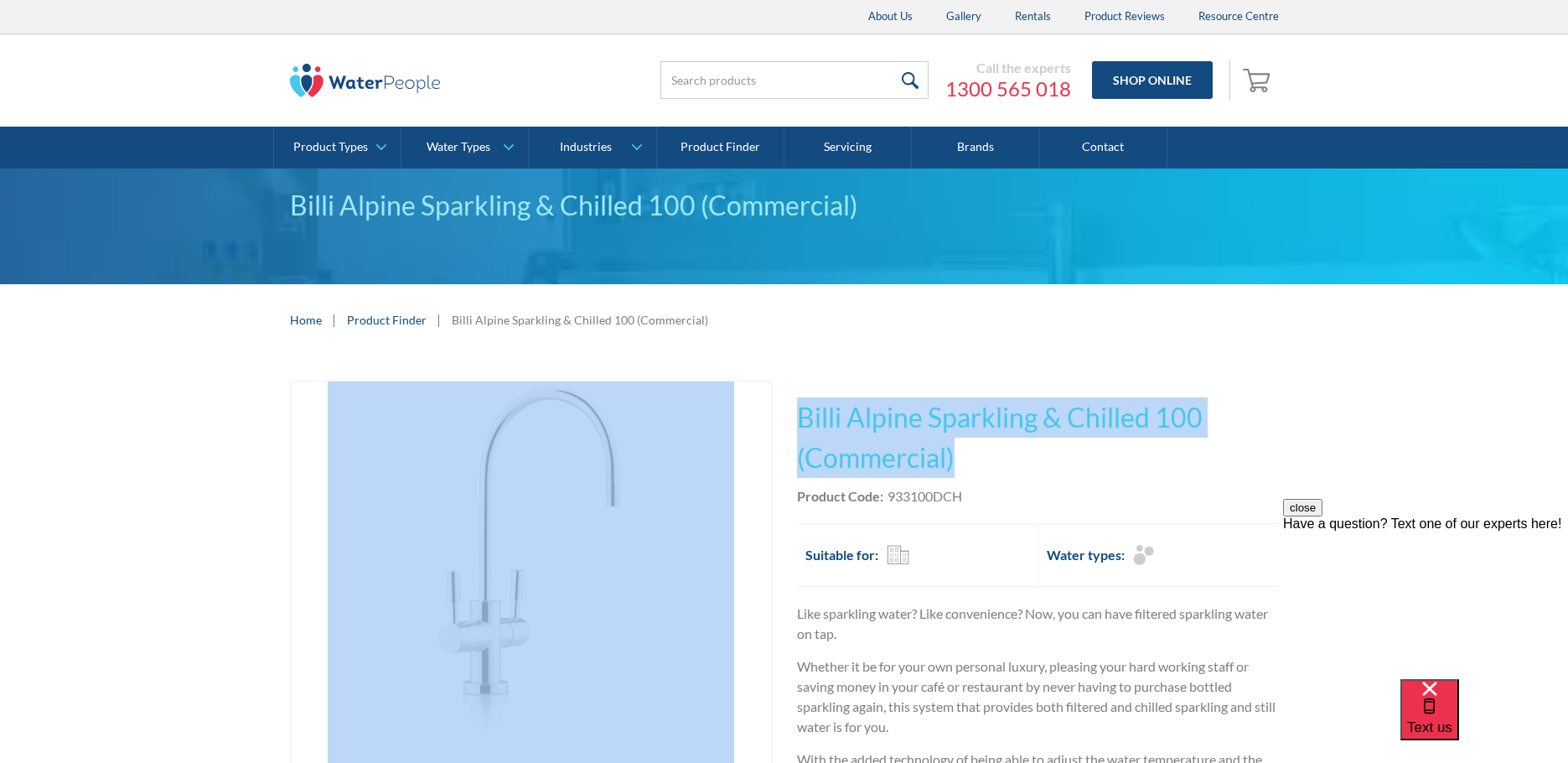
drag, startPoint x: 926, startPoint y: 460, endPoint x: 766, endPoint y: 408, distance: 168.2
click at [766, 408] on div "Play video Fits Most Brands Best Seller No items found. This tap design is incl…" at bounding box center [784, 673] width 989 height 587
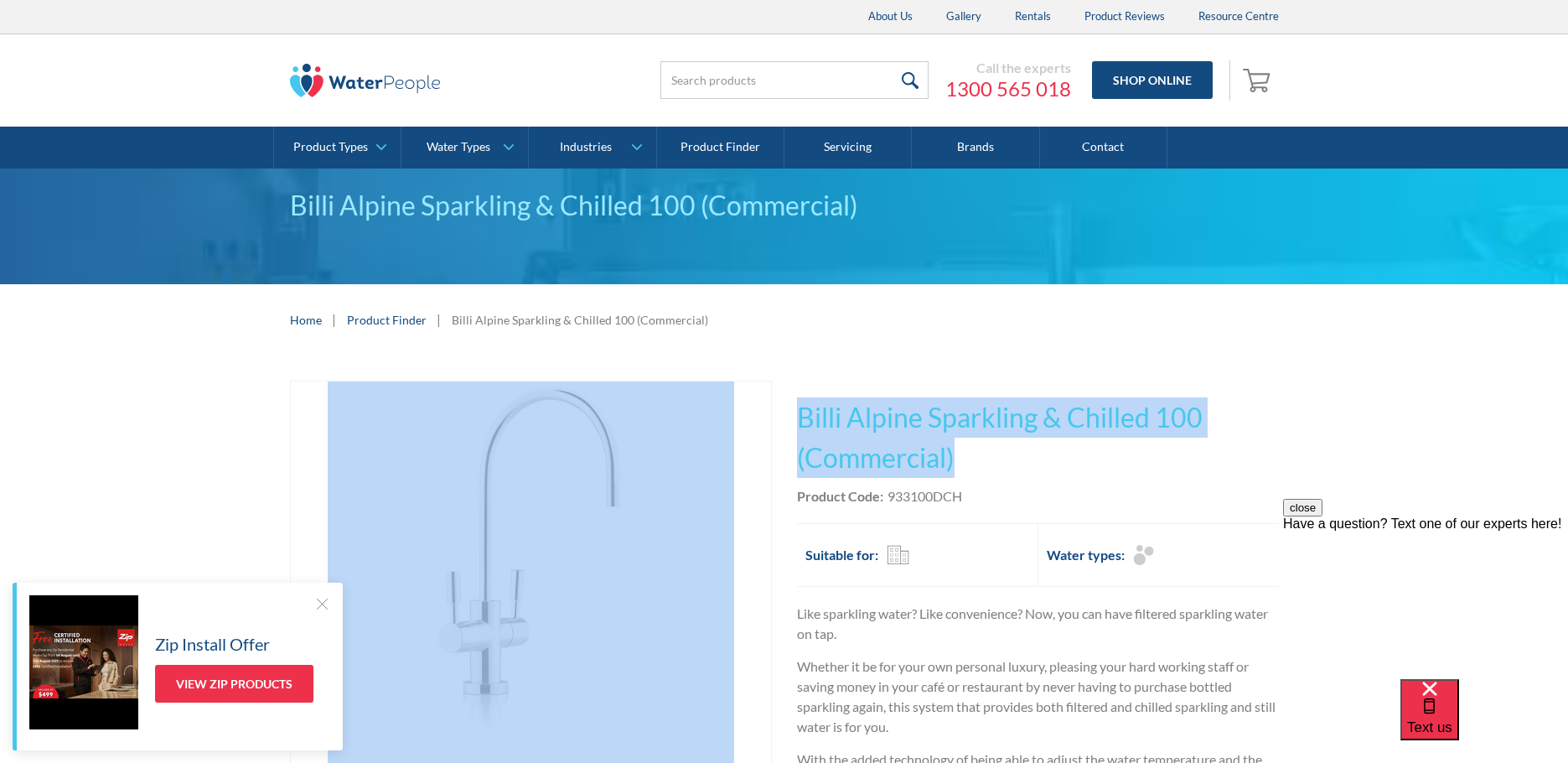
copy div "Fits Most Brands Best Seller No items found. This tap design is included in our…"
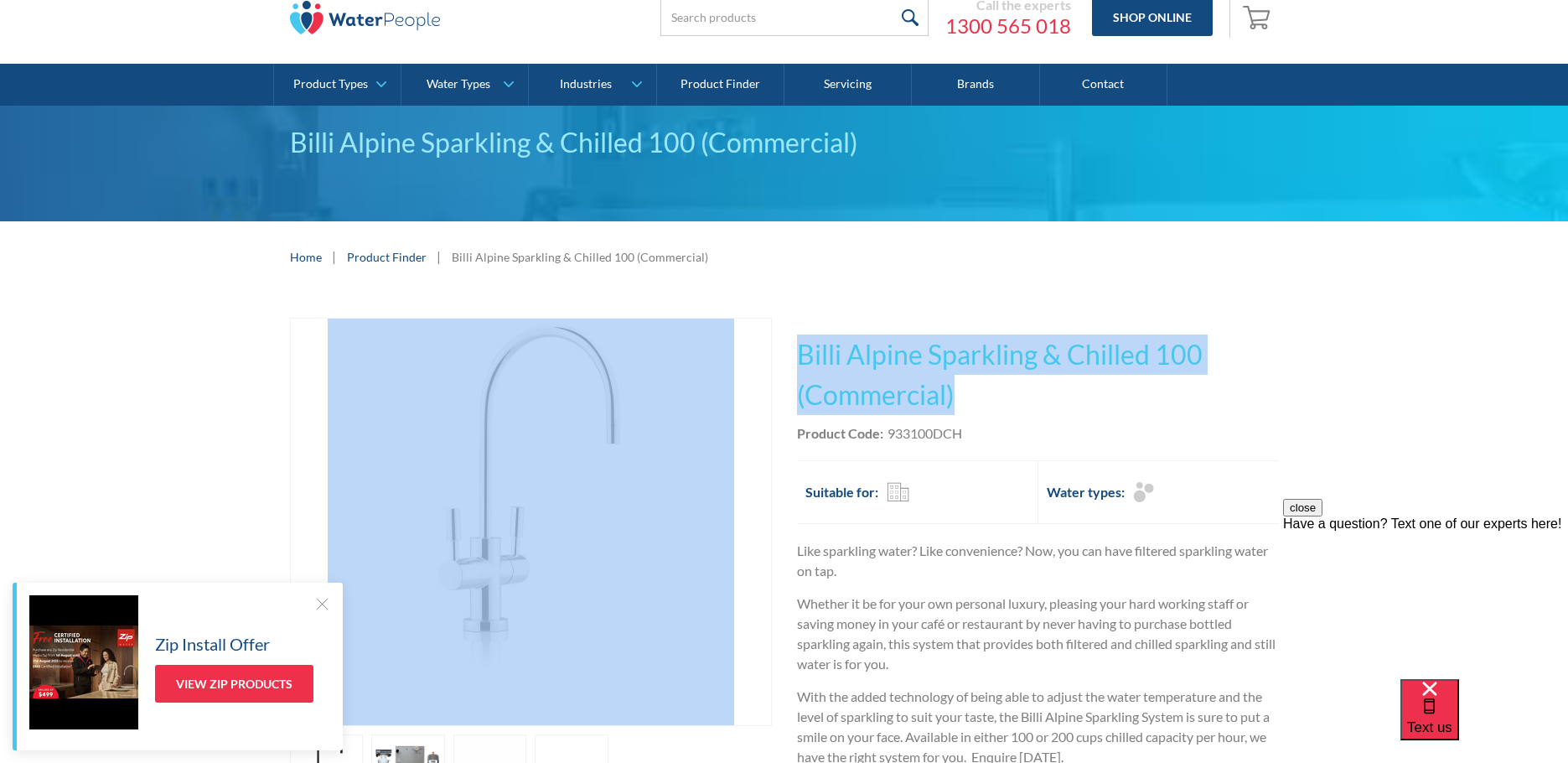
scroll to position [335, 0]
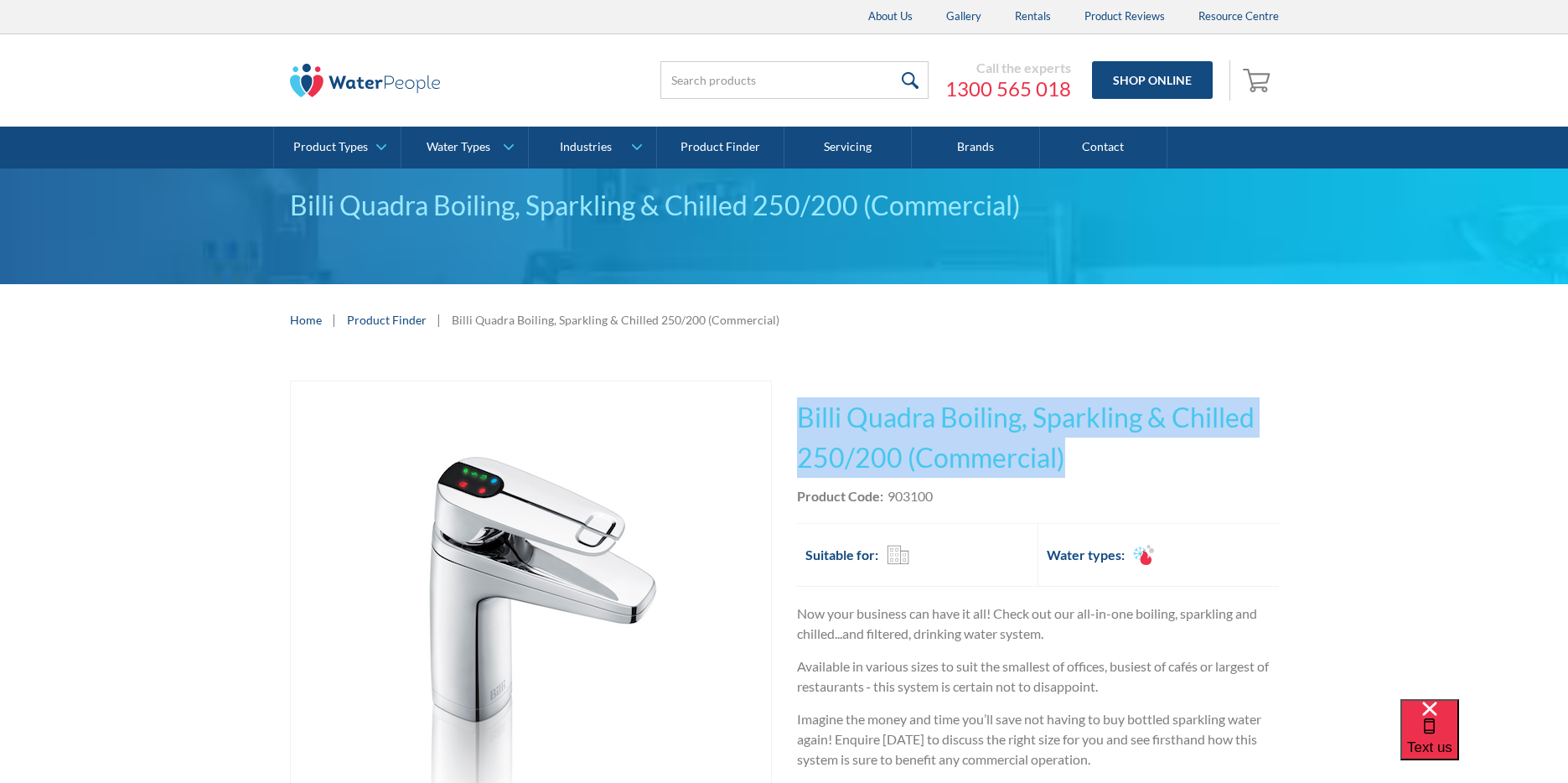
drag, startPoint x: 1073, startPoint y: 463, endPoint x: 799, endPoint y: 413, distance: 278.5
click at [799, 413] on h1 "Billi Quadra Boiling, Sparkling & Chilled 250/200 (Commercial)" at bounding box center [1037, 438] width 482 height 80
